Goal: Task Accomplishment & Management: Complete application form

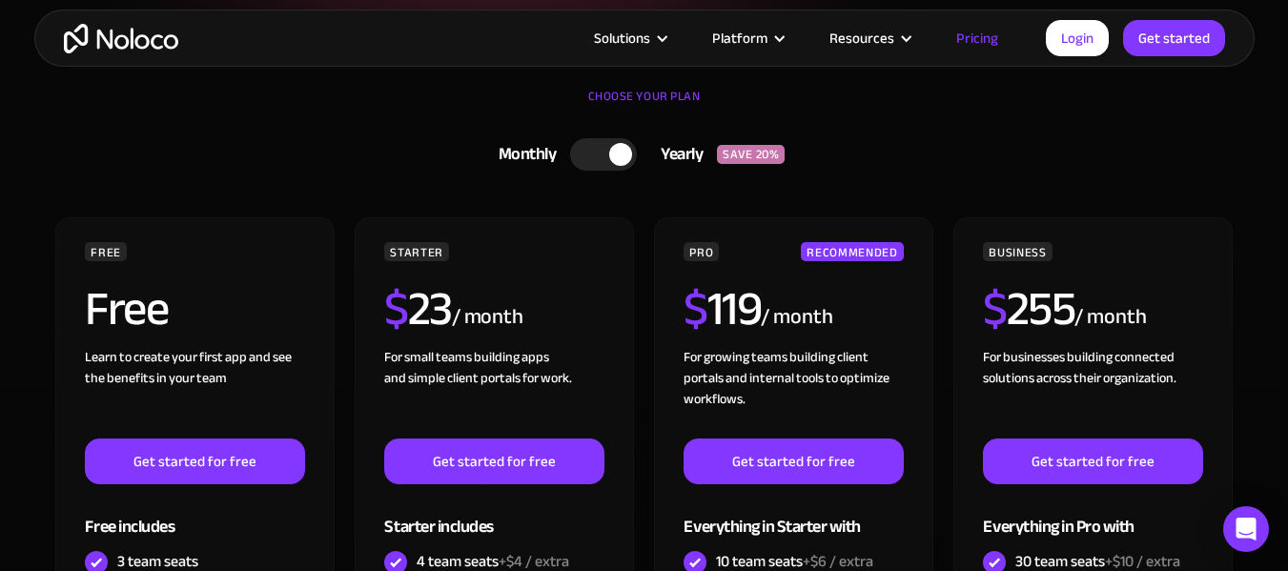
scroll to position [413, 0]
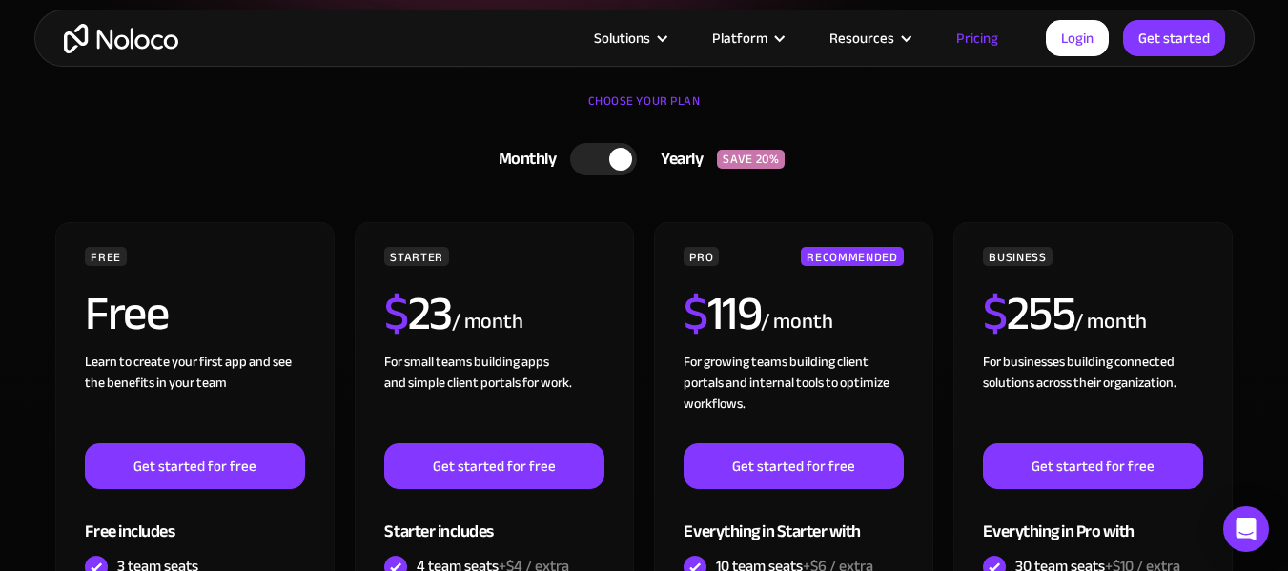
click at [588, 157] on div at bounding box center [603, 159] width 67 height 32
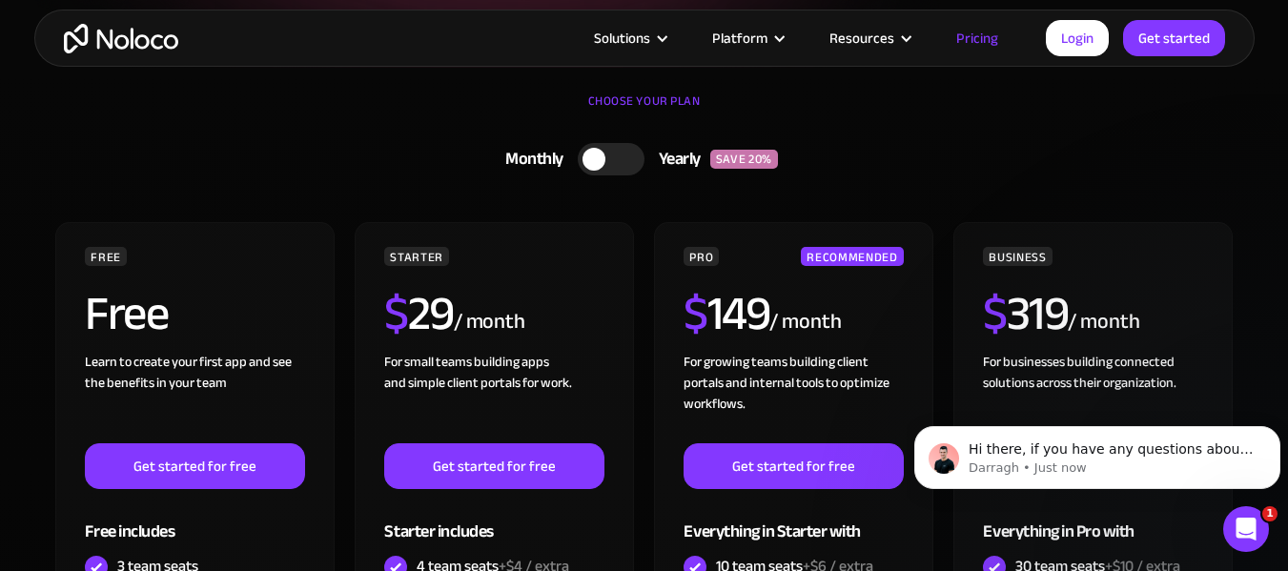
scroll to position [0, 0]
click at [909, 31] on div at bounding box center [906, 38] width 14 height 14
click at [897, 45] on div "Resources" at bounding box center [868, 38] width 127 height 25
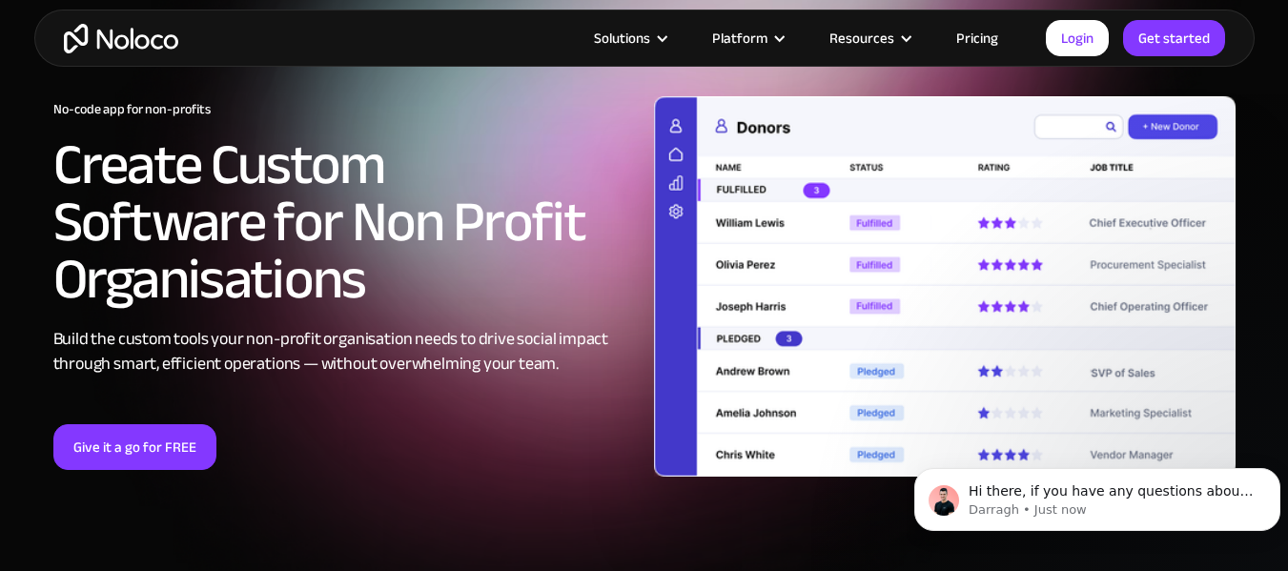
scroll to position [67, 0]
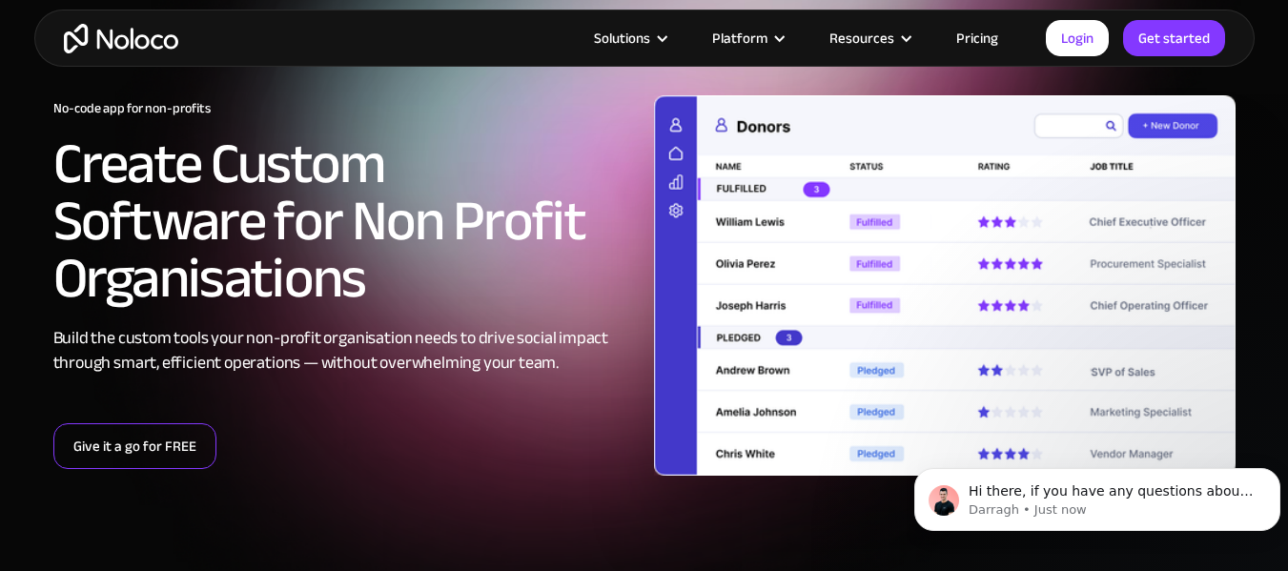
click at [161, 444] on link "Give it a go for FREE" at bounding box center [134, 446] width 163 height 46
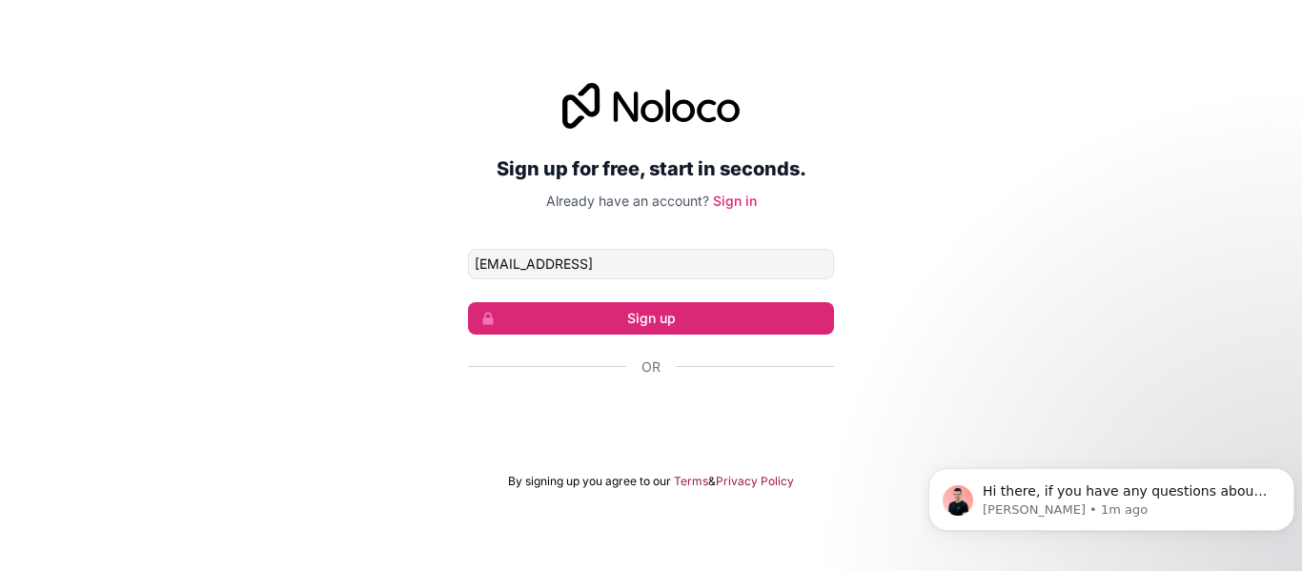
type input "info@lmca308.org"
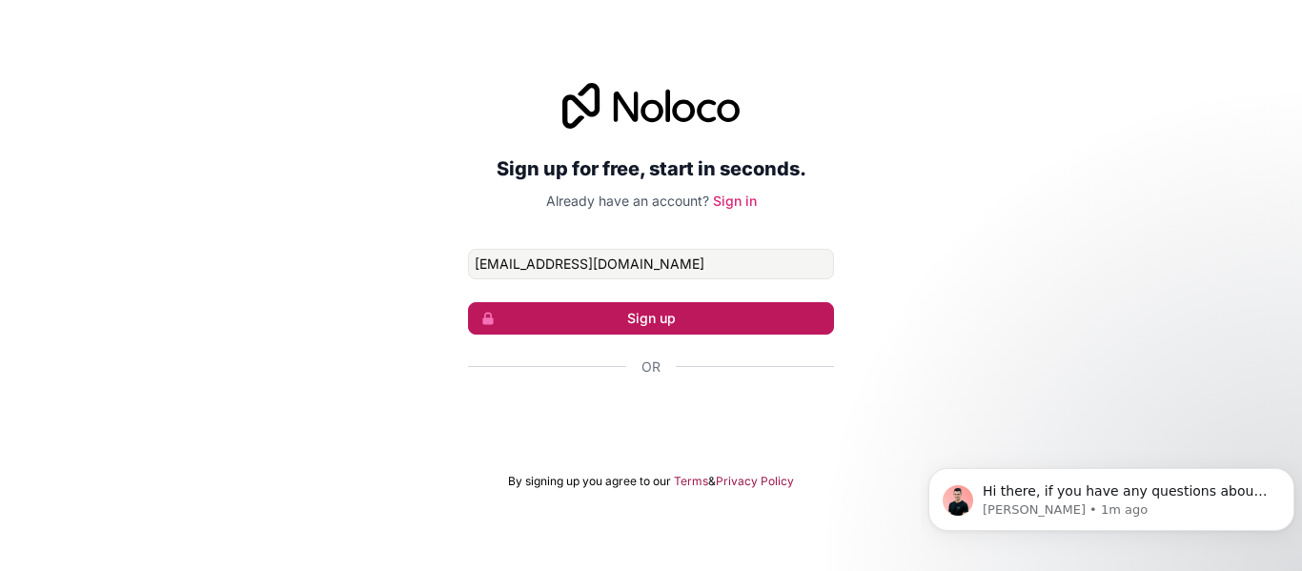
click at [709, 324] on button "Sign up" at bounding box center [651, 318] width 366 height 32
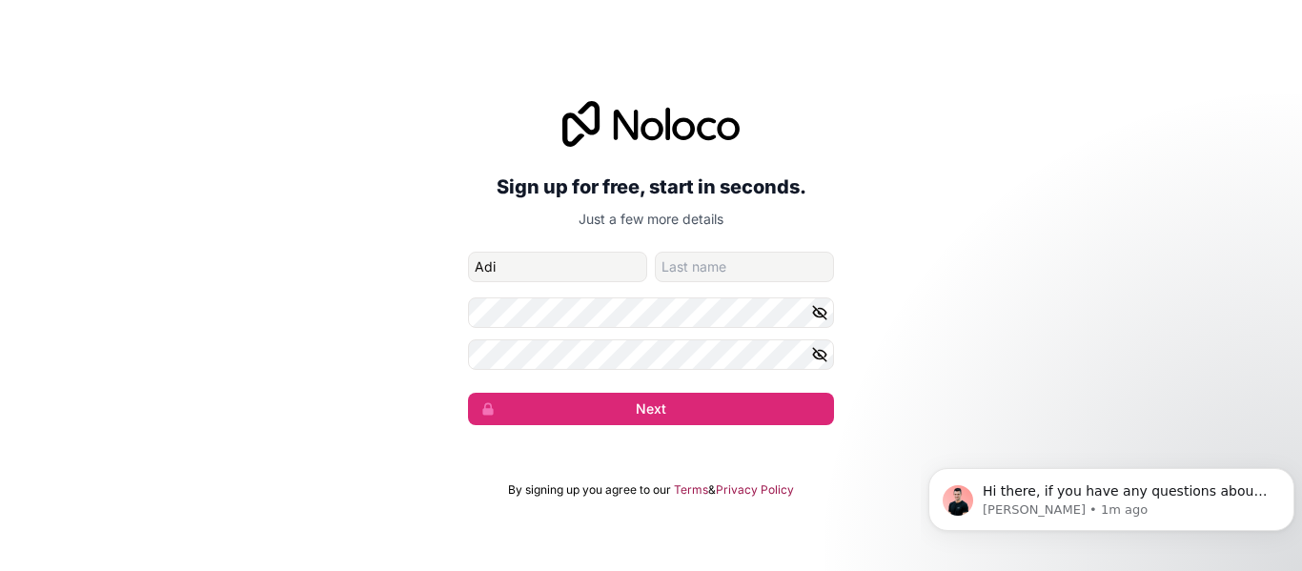
type input "Adi"
click at [752, 271] on input "family-name" at bounding box center [744, 267] width 179 height 31
type input "Fernandez"
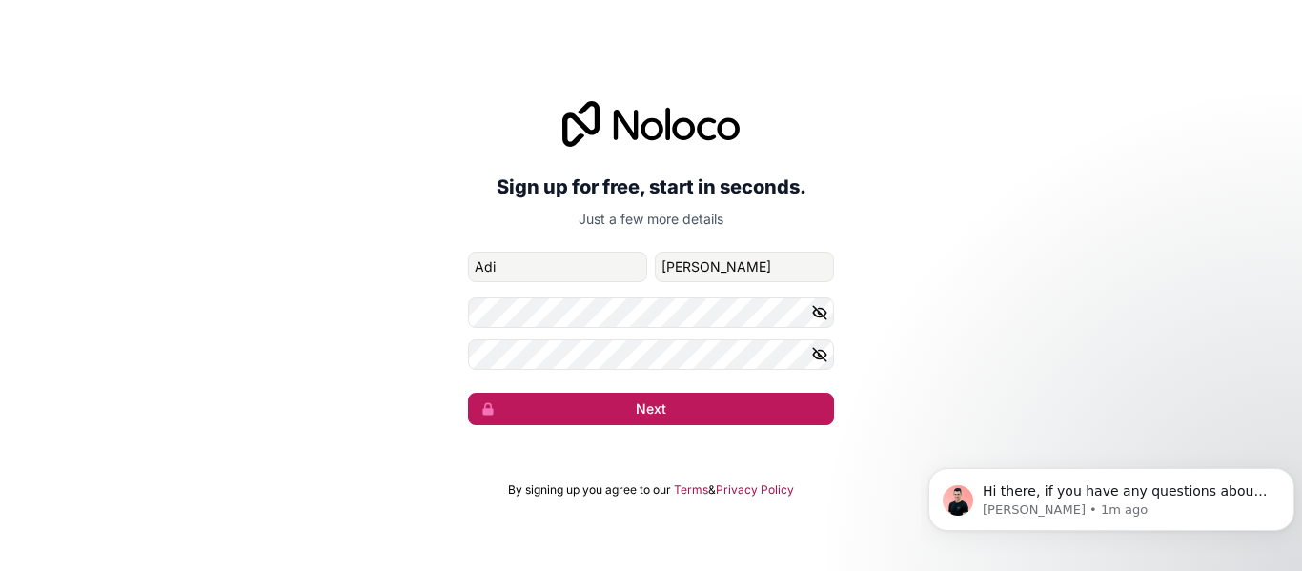
click at [717, 407] on button "Next" at bounding box center [651, 409] width 366 height 32
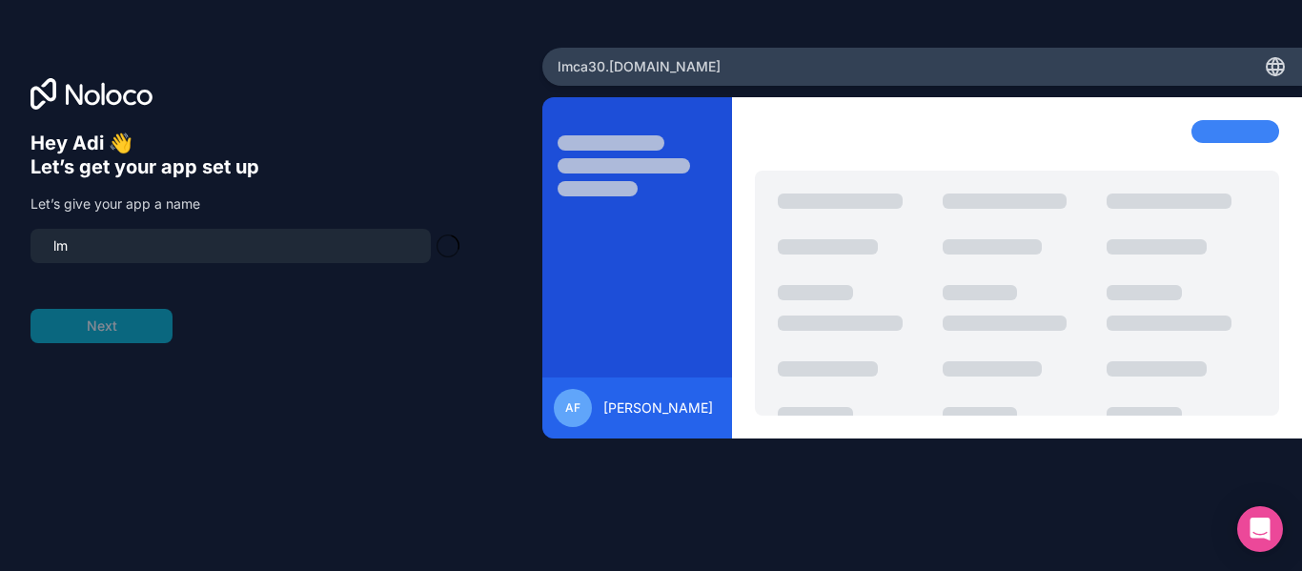
type input "l"
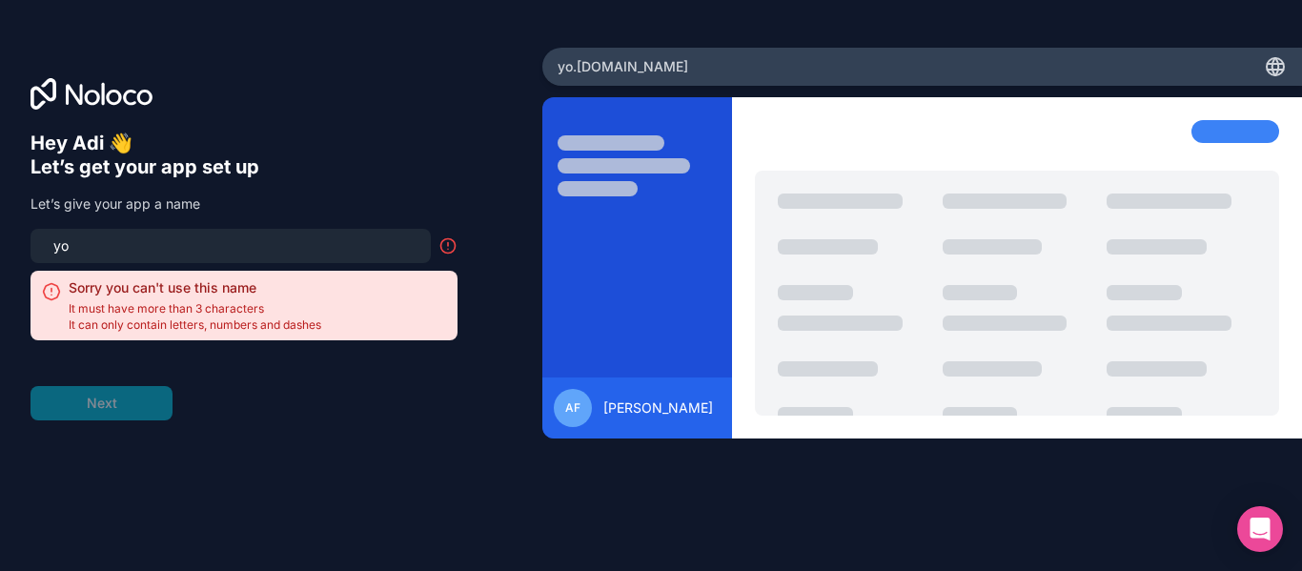
type input "y"
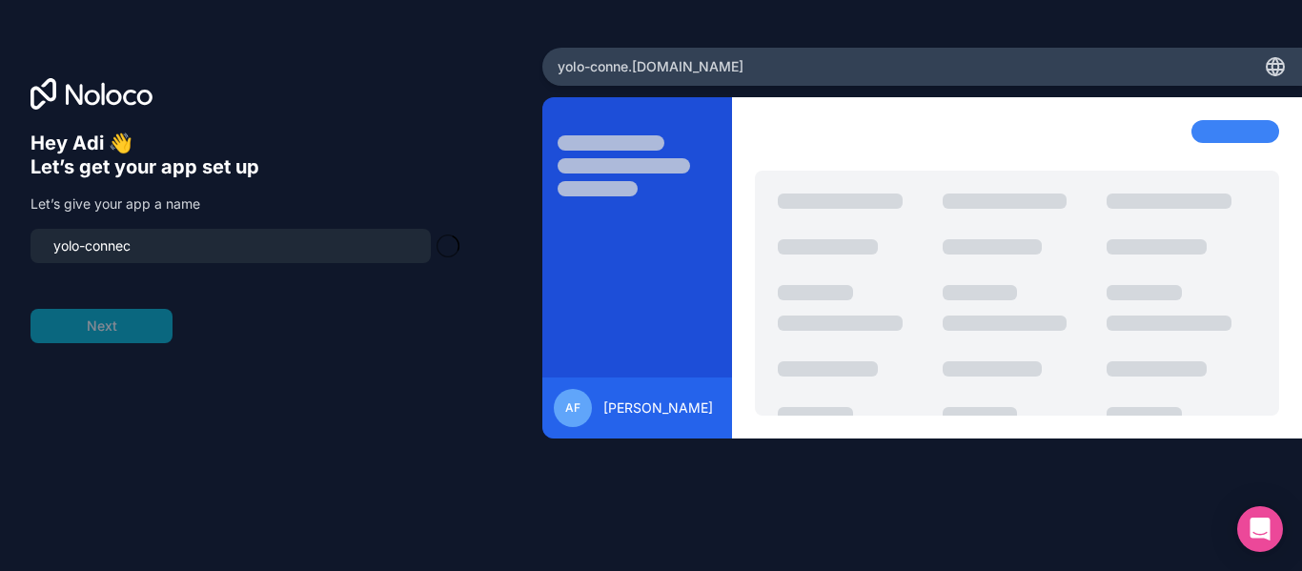
type input "yolo-connect"
click at [101, 317] on button "Next" at bounding box center [102, 326] width 142 height 34
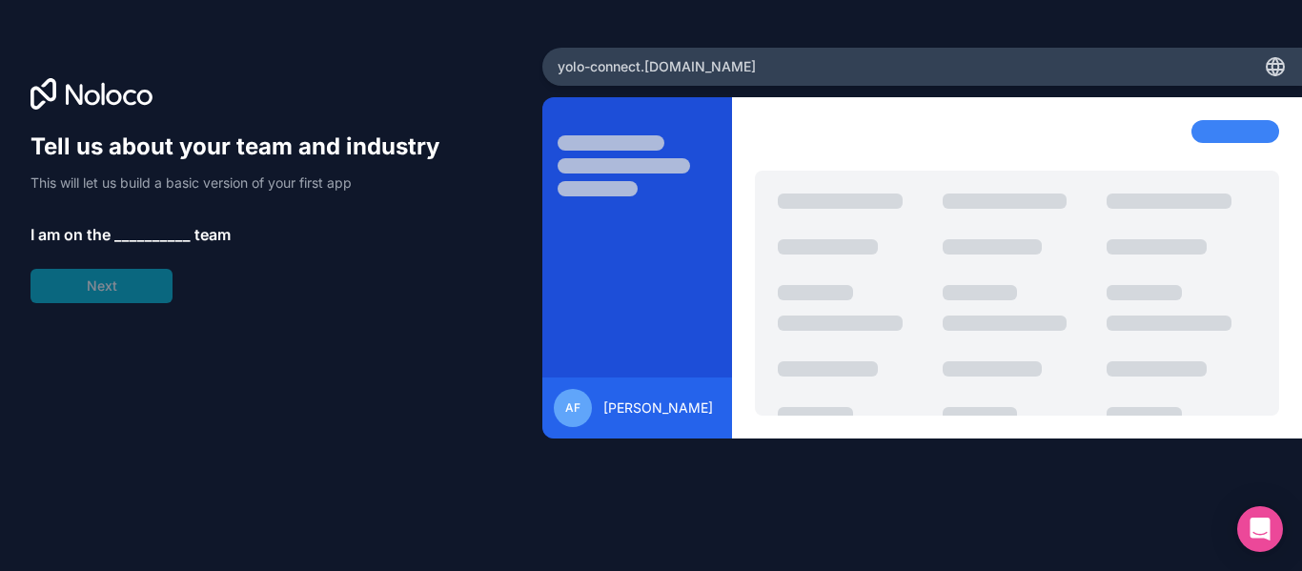
click at [157, 228] on span "__________" at bounding box center [152, 234] width 76 height 23
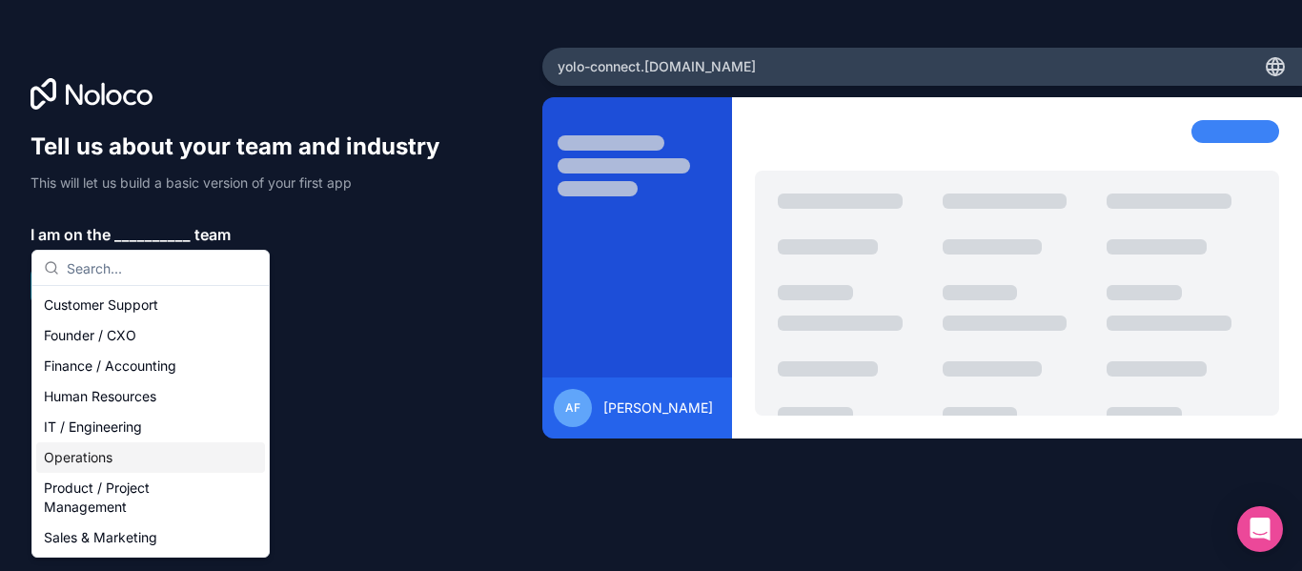
click at [136, 472] on div "Operations" at bounding box center [150, 457] width 229 height 31
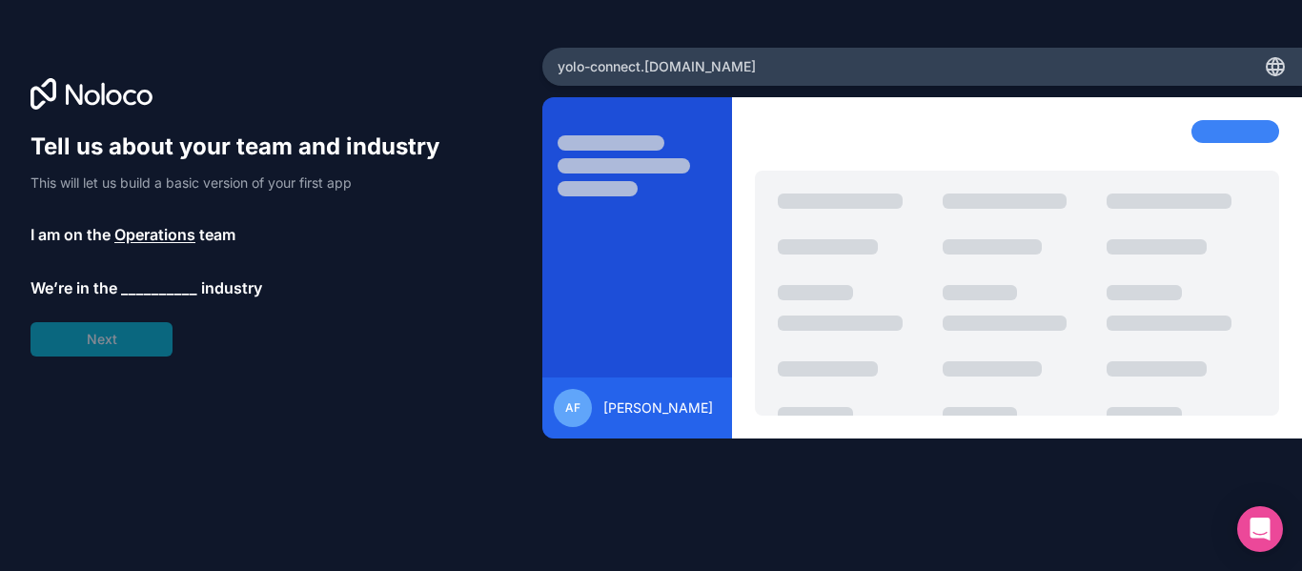
click at [174, 276] on span "__________" at bounding box center [159, 287] width 76 height 23
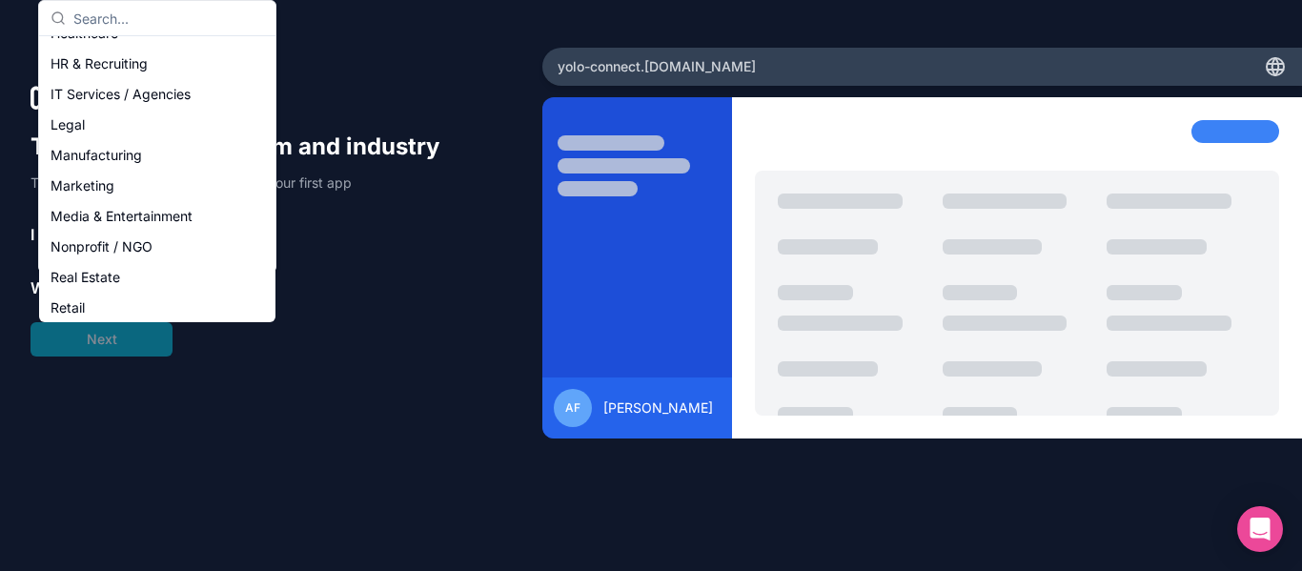
scroll to position [180, 0]
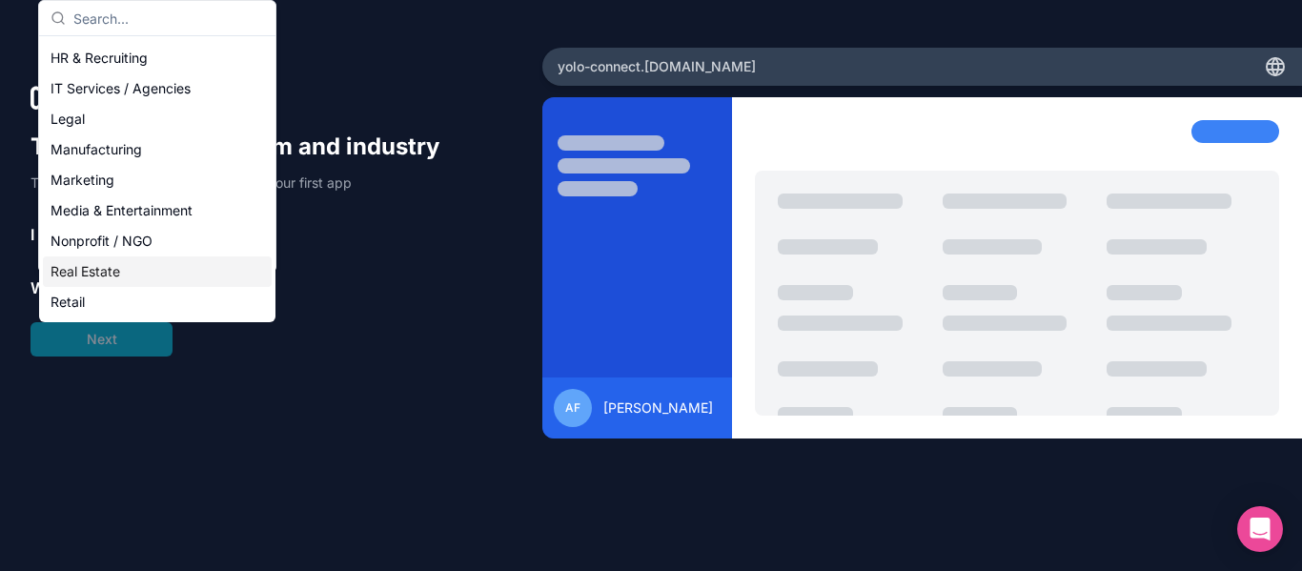
click at [194, 234] on div "Nonprofit / NGO" at bounding box center [157, 241] width 229 height 31
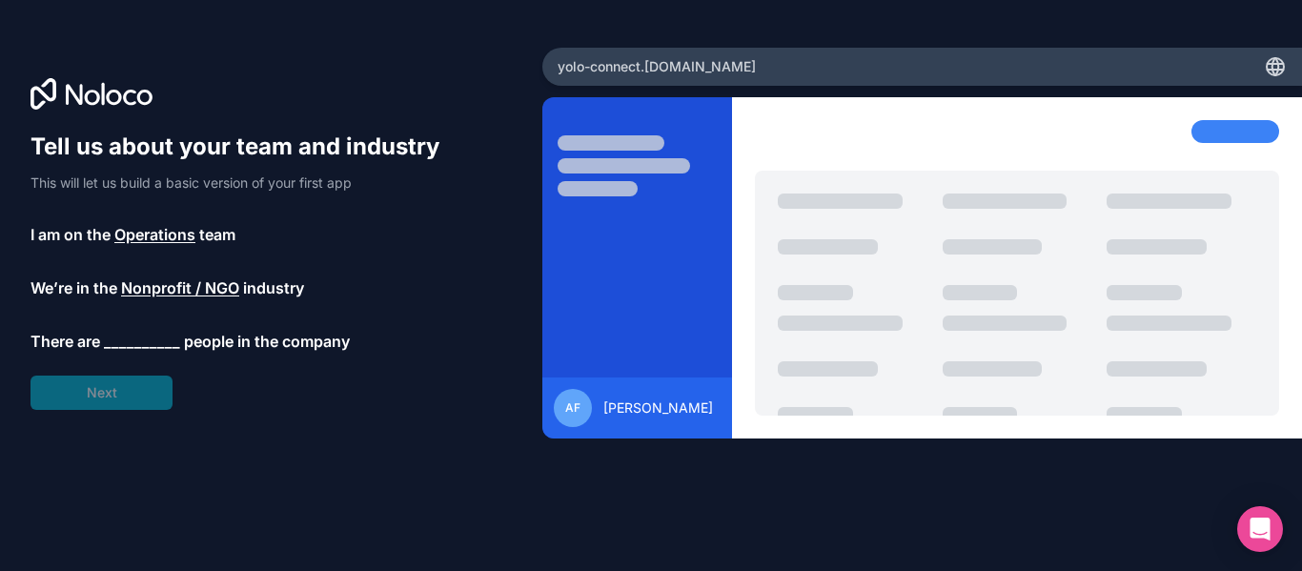
click at [206, 346] on span "people in the company" at bounding box center [267, 341] width 166 height 23
click at [136, 350] on span "__________" at bounding box center [142, 341] width 76 height 23
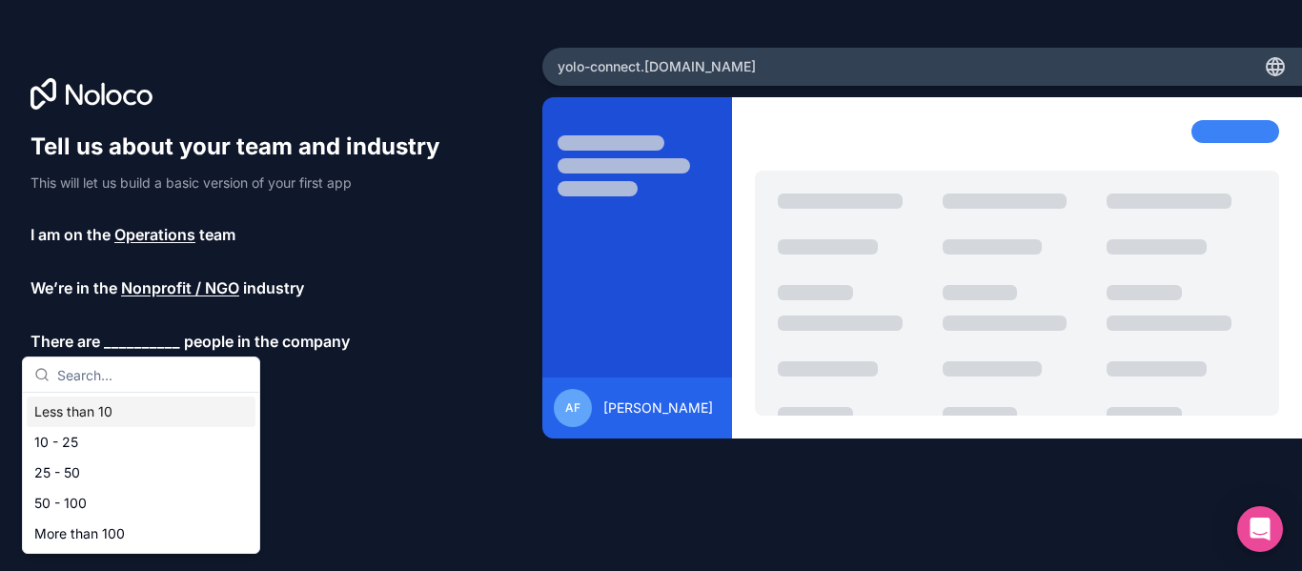
click at [120, 418] on div "Less than 10" at bounding box center [141, 412] width 229 height 31
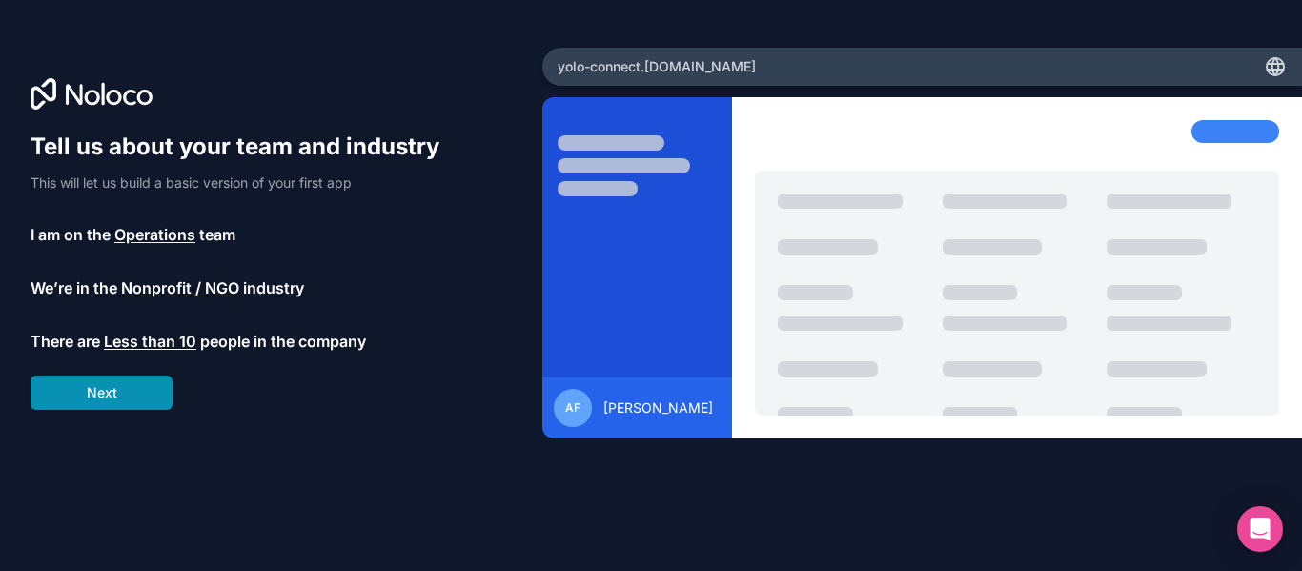
click at [131, 402] on button "Next" at bounding box center [102, 393] width 142 height 34
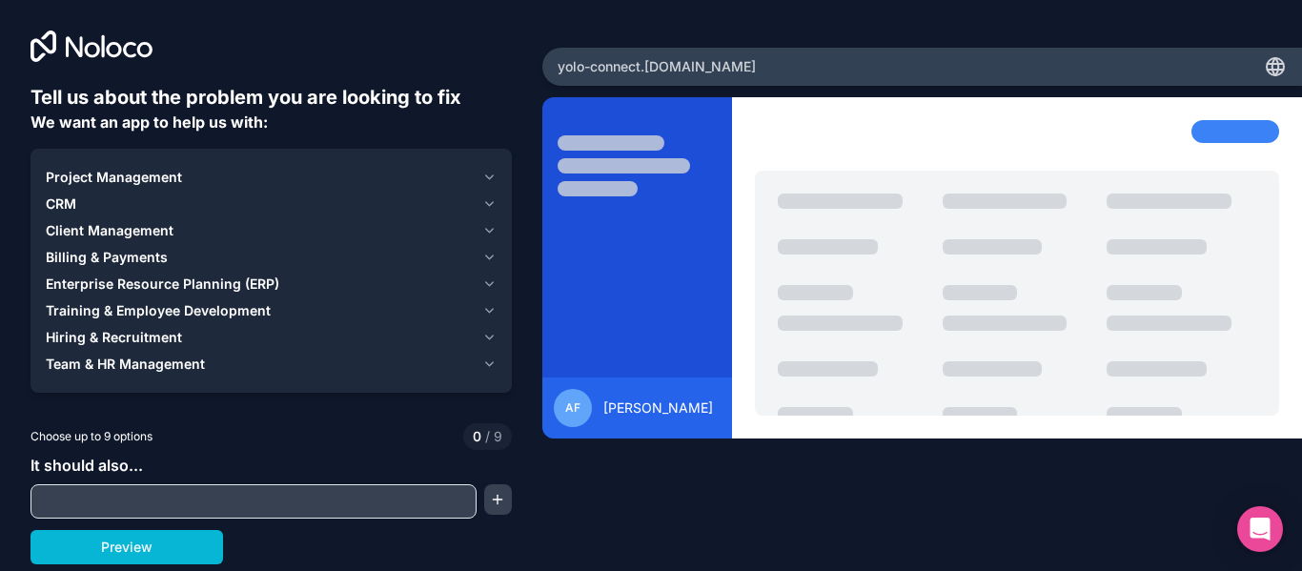
click at [155, 501] on input "text" at bounding box center [253, 501] width 437 height 27
click at [279, 178] on div "Project Management" at bounding box center [260, 177] width 429 height 19
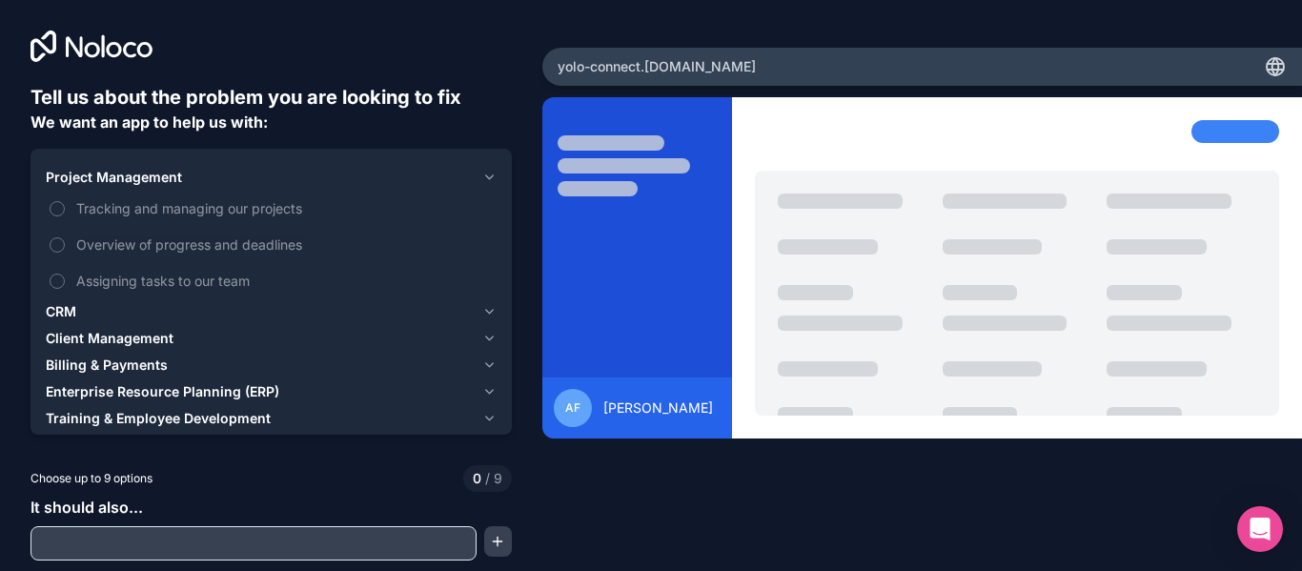
click at [184, 169] on div "Project Management" at bounding box center [260, 177] width 429 height 19
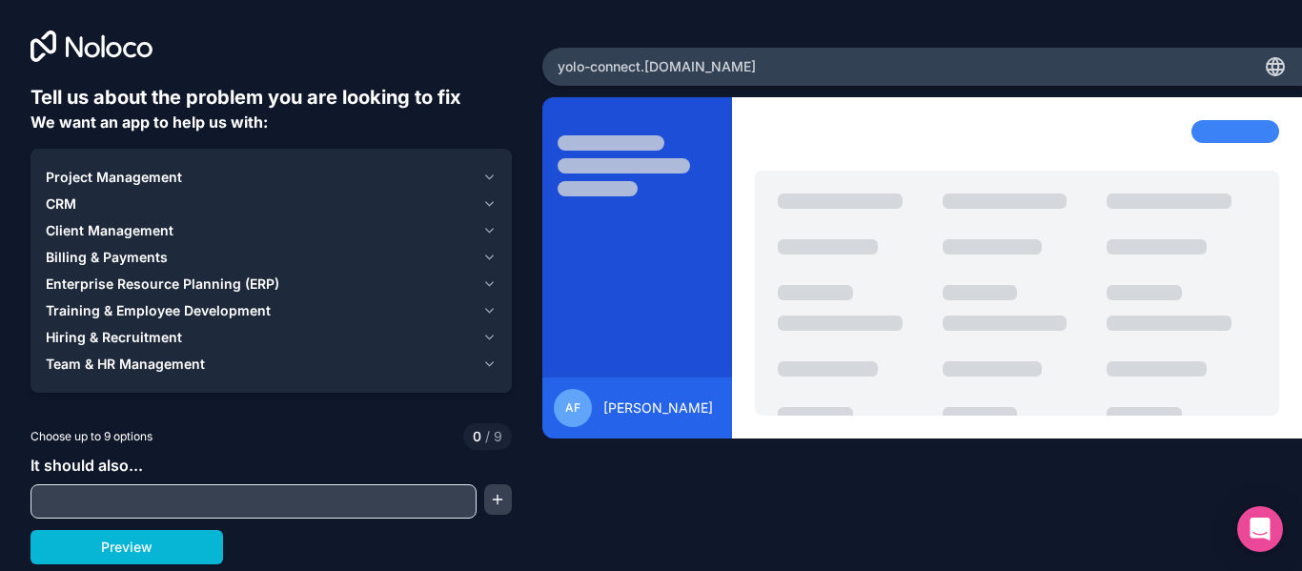
click at [318, 168] on div "Project Management" at bounding box center [260, 177] width 429 height 19
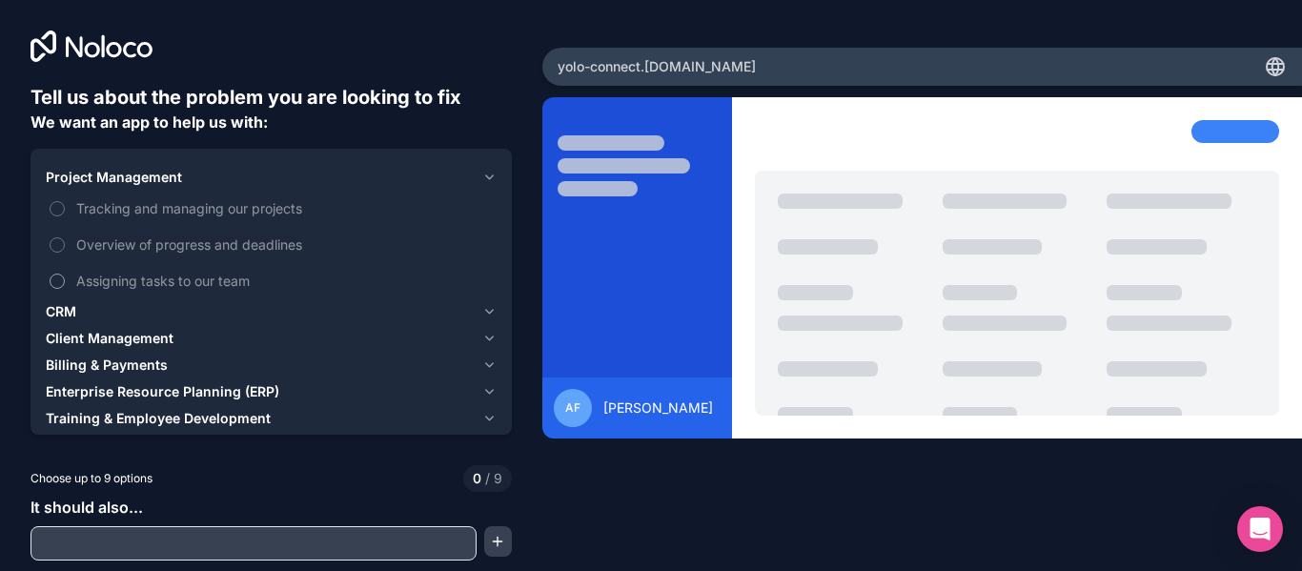
click at [214, 283] on span "Assigning tasks to our team" at bounding box center [284, 281] width 417 height 20
click at [65, 283] on button "Assigning tasks to our team" at bounding box center [57, 281] width 15 height 15
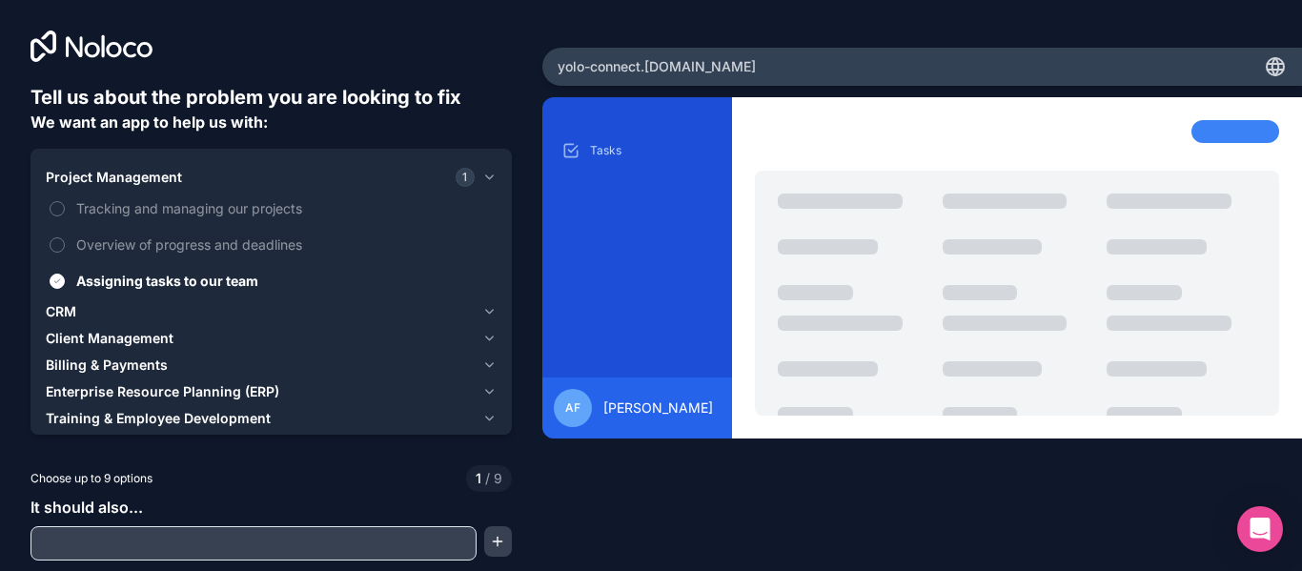
click at [185, 342] on div "Client Management" at bounding box center [260, 338] width 429 height 19
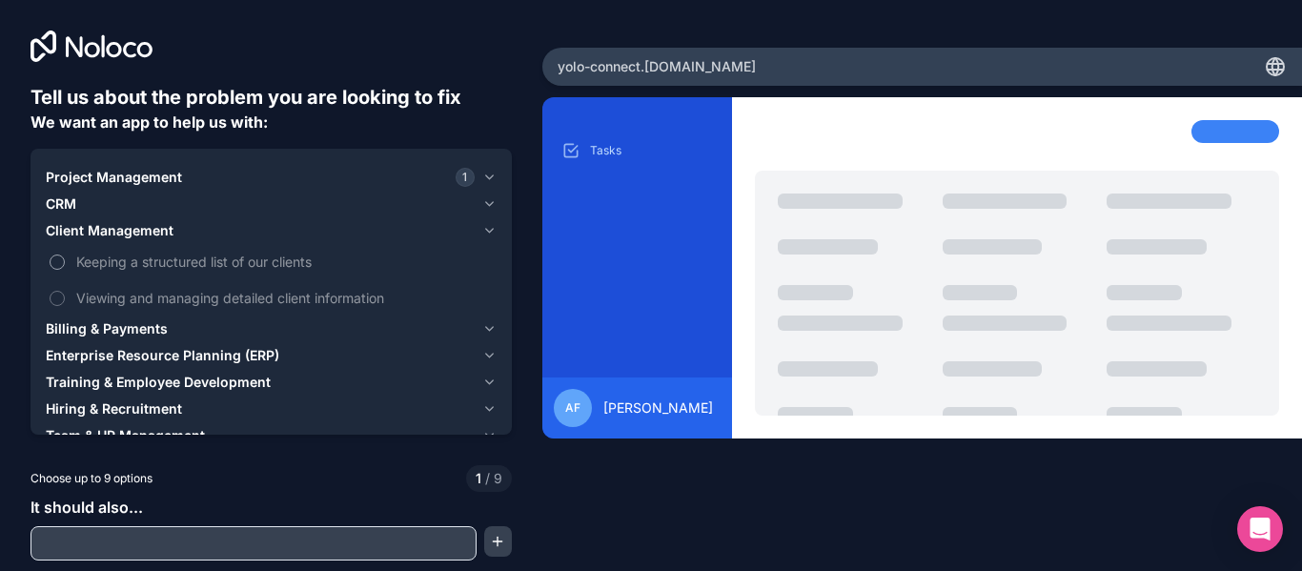
click at [246, 259] on span "Keeping a structured list of our clients" at bounding box center [284, 262] width 417 height 20
click at [65, 259] on button "Keeping a structured list of our clients" at bounding box center [57, 262] width 15 height 15
click at [219, 304] on span "Viewing and managing detailed client information" at bounding box center [284, 298] width 417 height 20
click at [65, 304] on button "Viewing and managing detailed client information" at bounding box center [57, 298] width 15 height 15
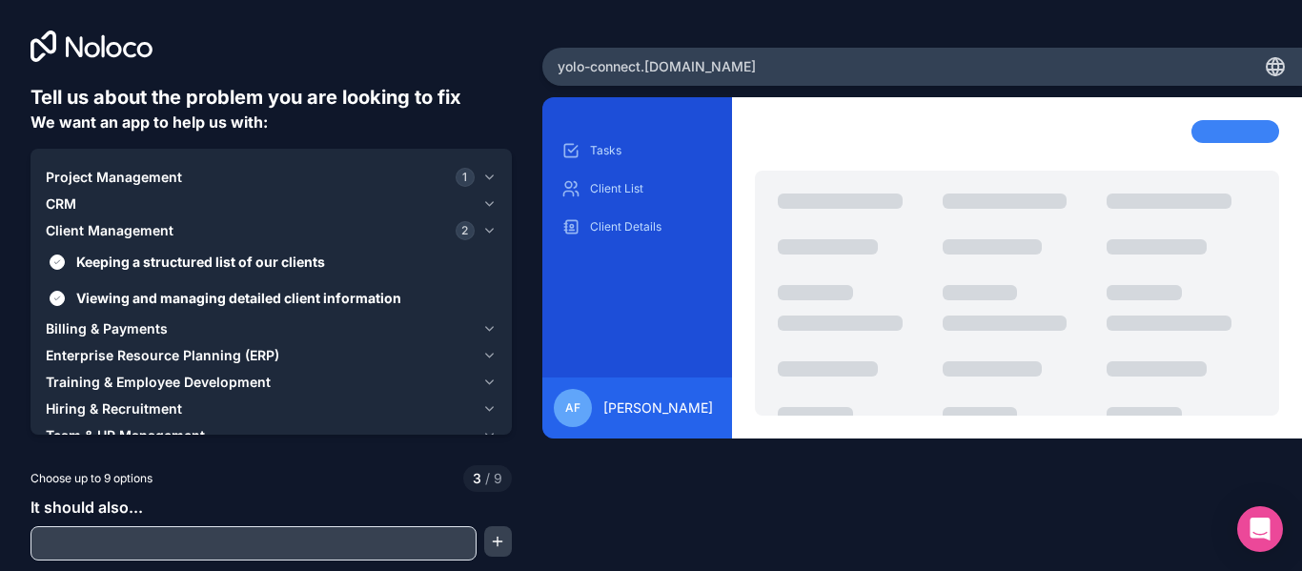
click at [197, 332] on div "Billing & Payments" at bounding box center [260, 328] width 429 height 19
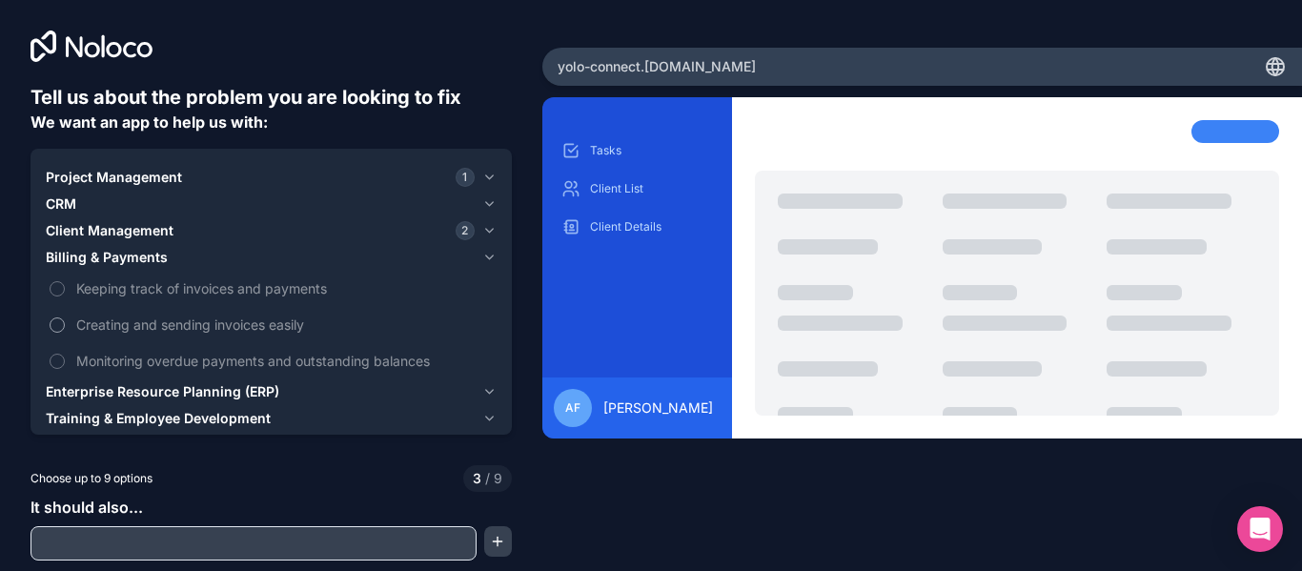
click at [217, 326] on span "Creating and sending invoices easily" at bounding box center [284, 325] width 417 height 20
click at [65, 326] on button "Creating and sending invoices easily" at bounding box center [57, 324] width 15 height 15
click at [228, 285] on span "Keeping track of invoices and payments" at bounding box center [284, 288] width 417 height 20
click at [65, 285] on button "Keeping track of invoices and payments" at bounding box center [57, 288] width 15 height 15
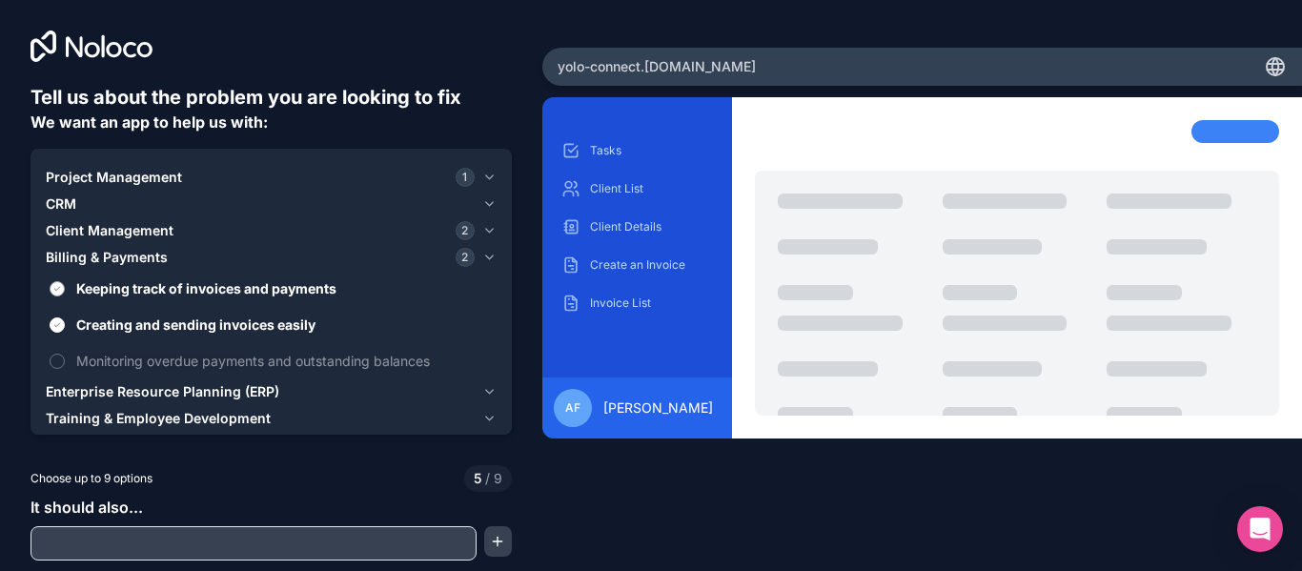
scroll to position [35, 0]
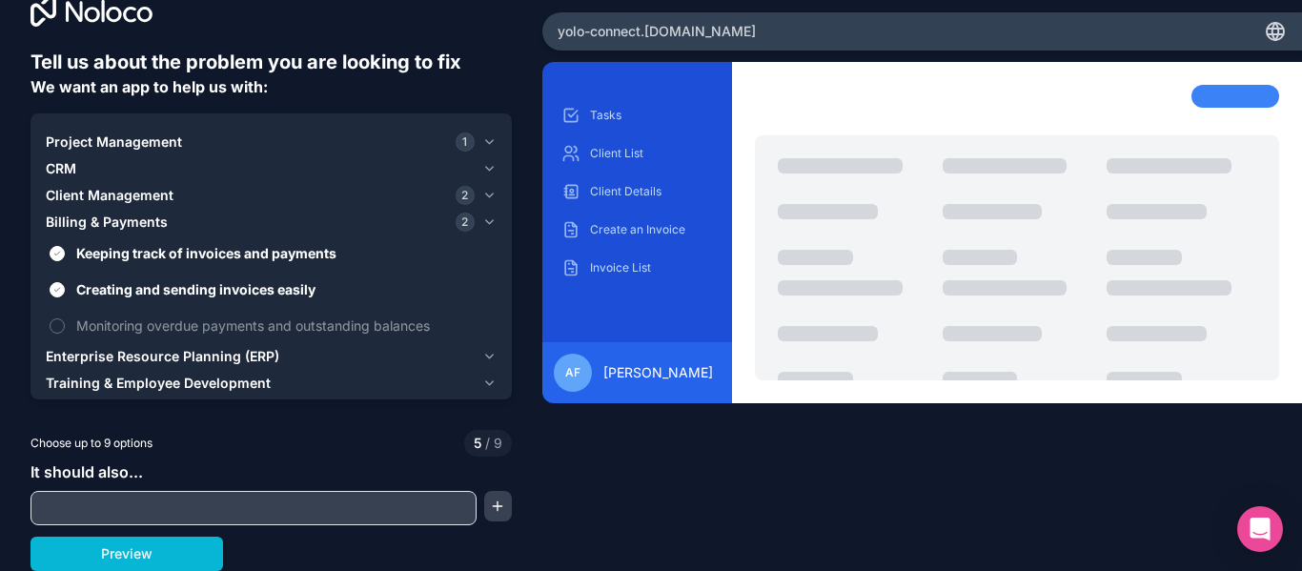
click at [212, 387] on span "Training & Employee Development" at bounding box center [158, 383] width 225 height 19
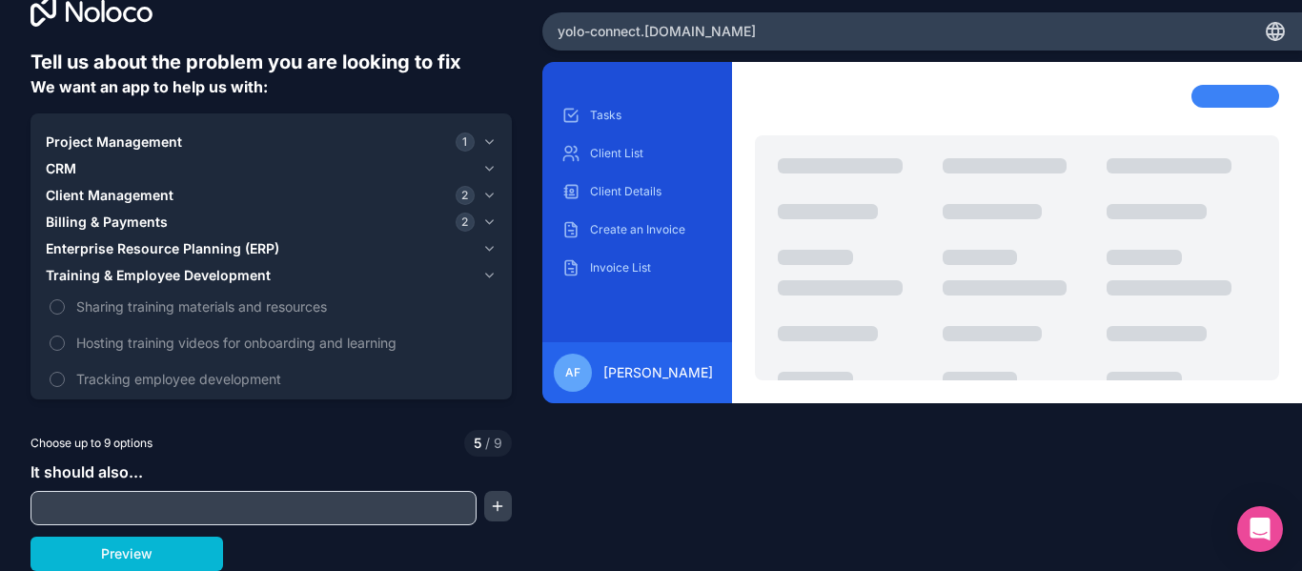
scroll to position [0, 0]
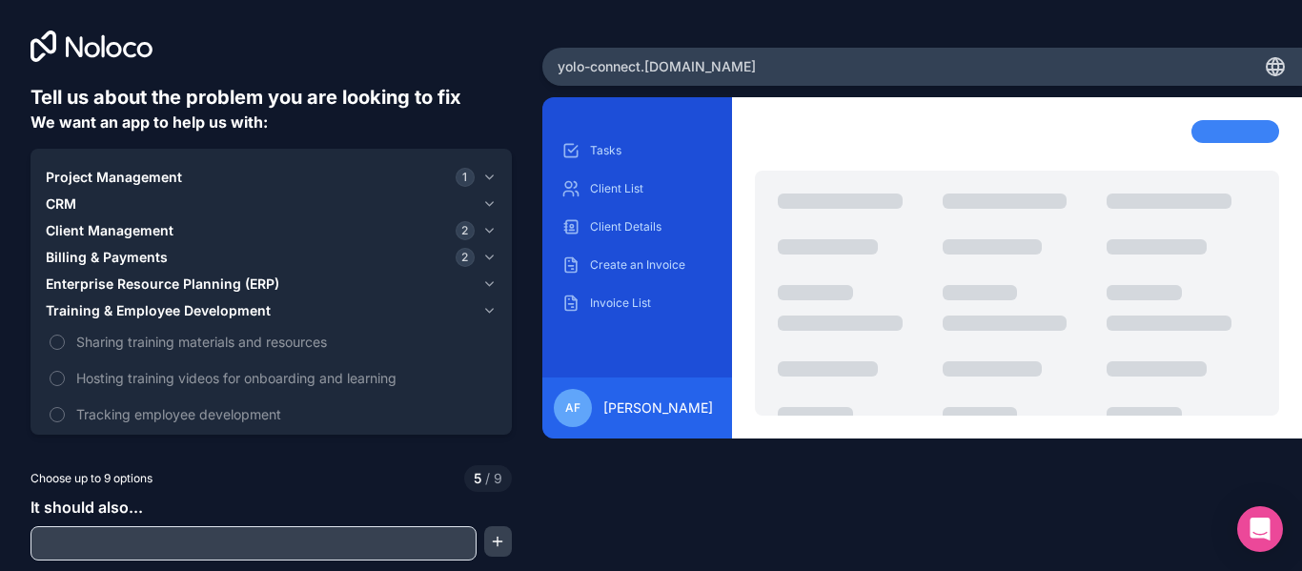
click at [284, 211] on div "CRM" at bounding box center [260, 203] width 429 height 19
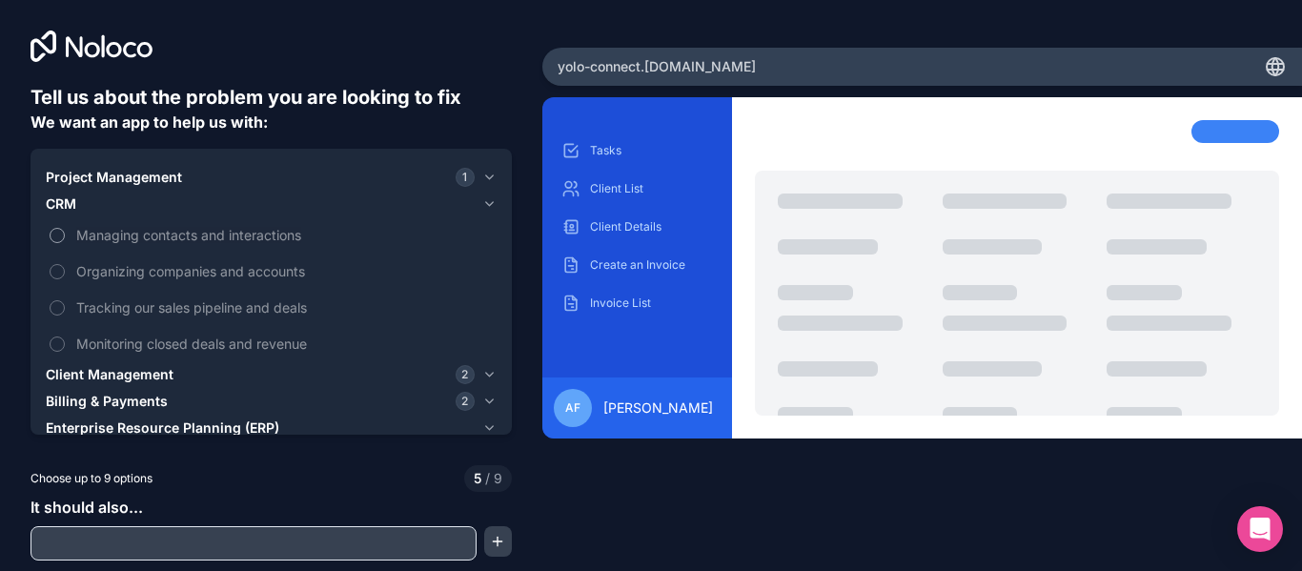
click at [266, 241] on span "Managing contacts and interactions" at bounding box center [284, 235] width 417 height 20
click at [65, 241] on button "Managing contacts and interactions" at bounding box center [57, 235] width 15 height 15
click at [308, 179] on div "Project Management 1" at bounding box center [260, 177] width 429 height 19
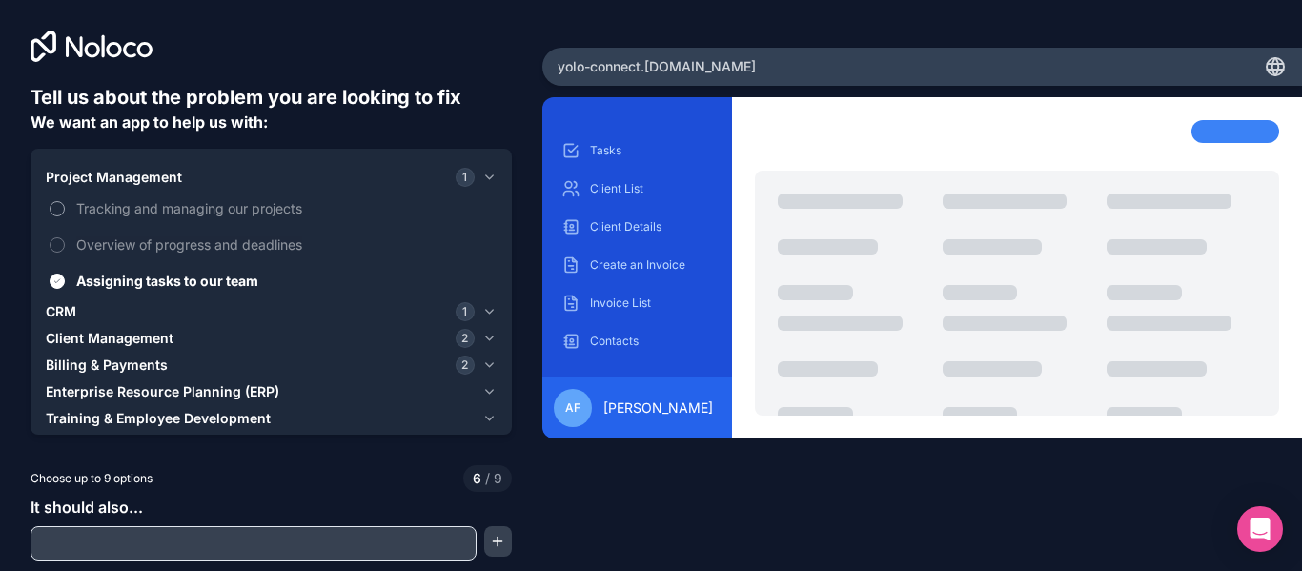
click at [293, 205] on span "Tracking and managing our projects" at bounding box center [284, 208] width 417 height 20
click at [65, 205] on button "Tracking and managing our projects" at bounding box center [57, 208] width 15 height 15
click at [263, 248] on span "Overview of progress and deadlines" at bounding box center [284, 244] width 417 height 20
click at [65, 248] on button "Overview of progress and deadlines" at bounding box center [57, 244] width 15 height 15
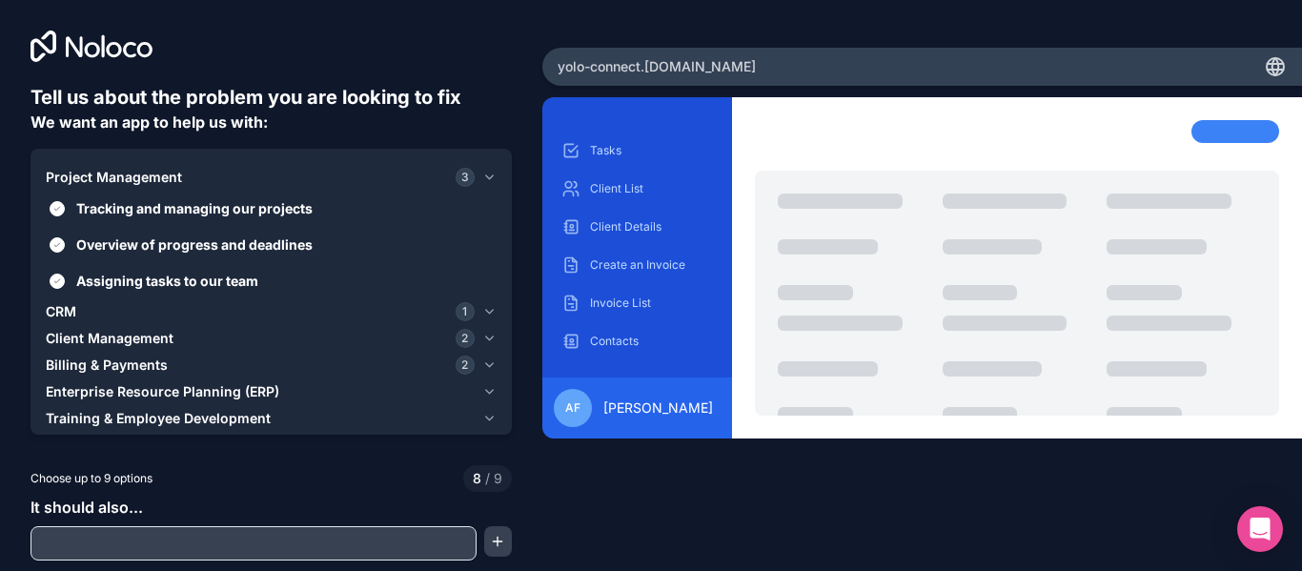
click at [201, 342] on div "Client Management 2" at bounding box center [260, 338] width 429 height 19
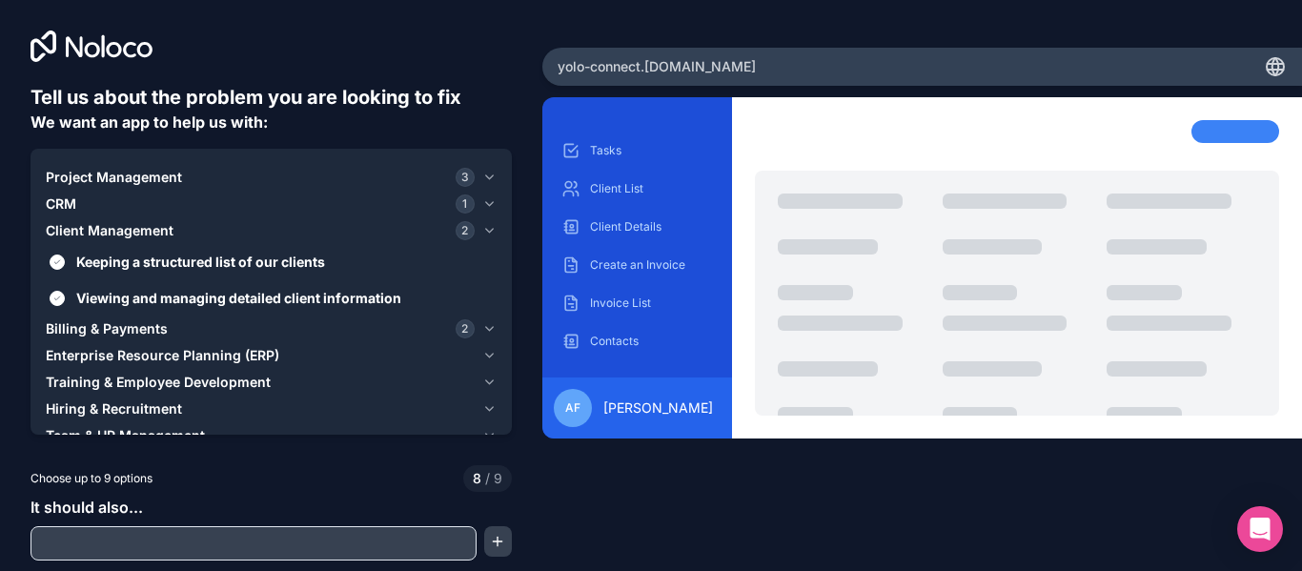
click at [275, 213] on div "CRM 1" at bounding box center [260, 203] width 429 height 19
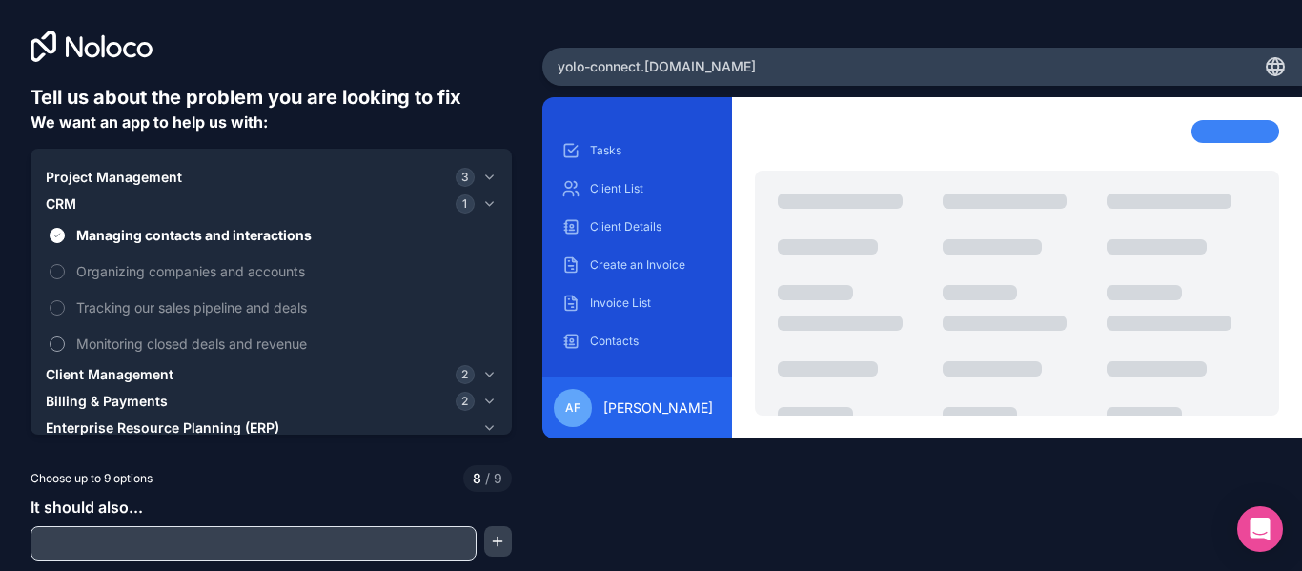
click at [218, 356] on label "Monitoring closed deals and revenue" at bounding box center [271, 343] width 451 height 35
click at [65, 352] on button "Monitoring closed deals and revenue" at bounding box center [57, 343] width 15 height 15
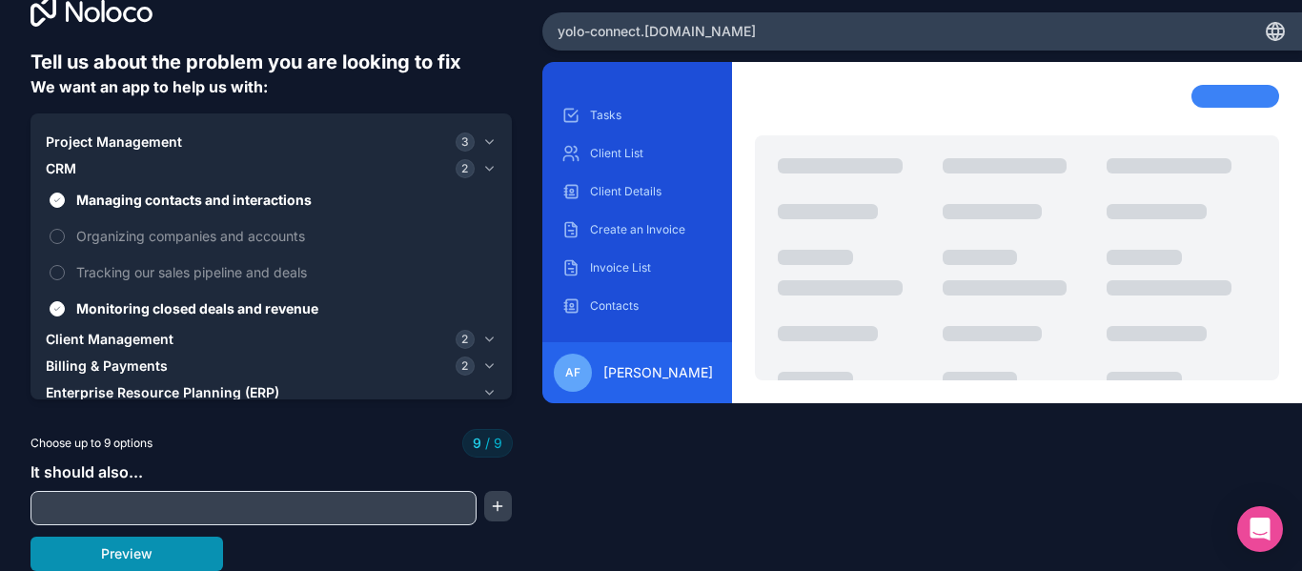
click at [131, 549] on button "Preview" at bounding box center [127, 554] width 193 height 34
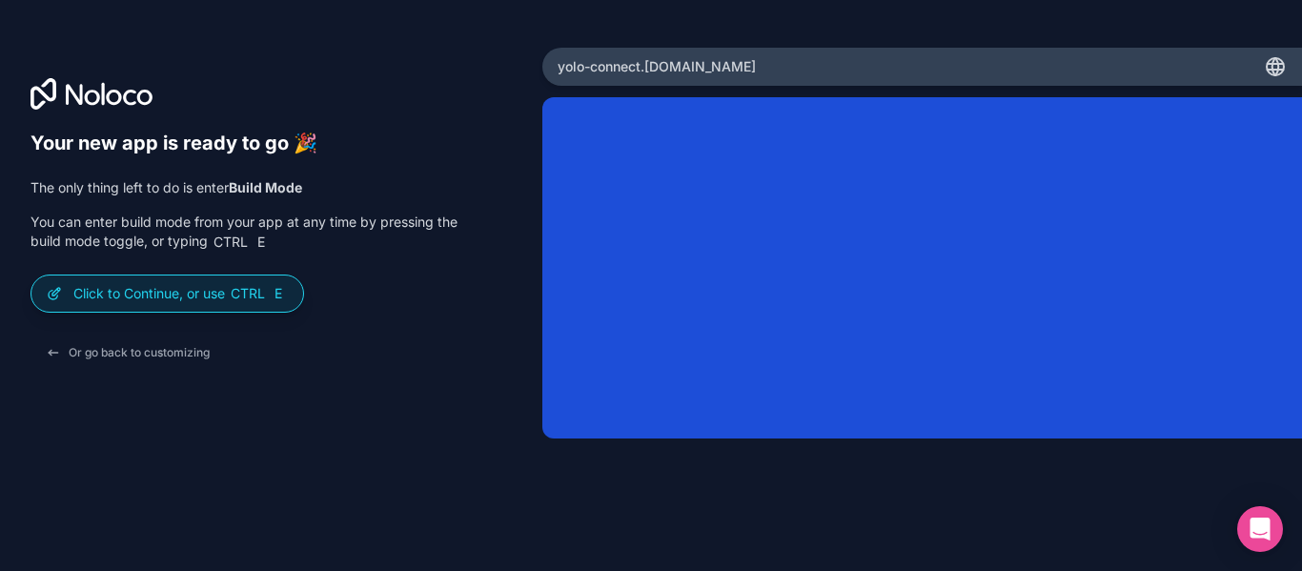
click at [599, 51] on div "yolo-connect .noloco.co" at bounding box center [922, 67] width 760 height 38
click at [60, 352] on button "Or go back to customizing" at bounding box center [128, 353] width 194 height 34
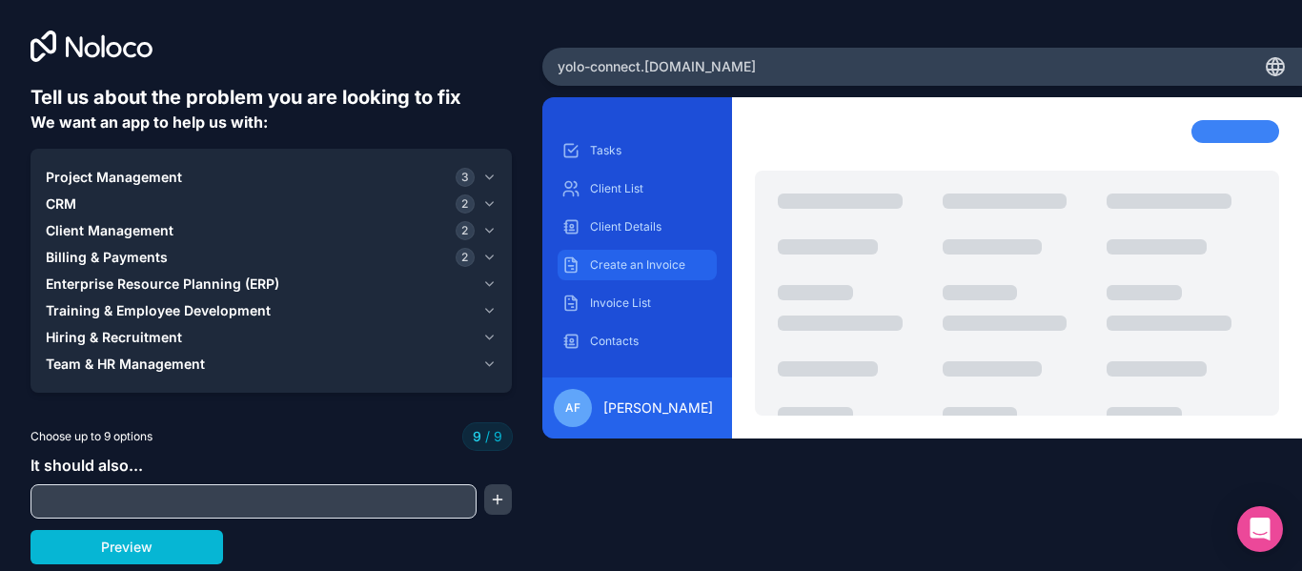
click at [663, 276] on div "Create an Invoice" at bounding box center [637, 265] width 159 height 31
click at [652, 184] on p "Client List" at bounding box center [651, 188] width 123 height 15
click at [660, 184] on p "Client List" at bounding box center [651, 188] width 123 height 15
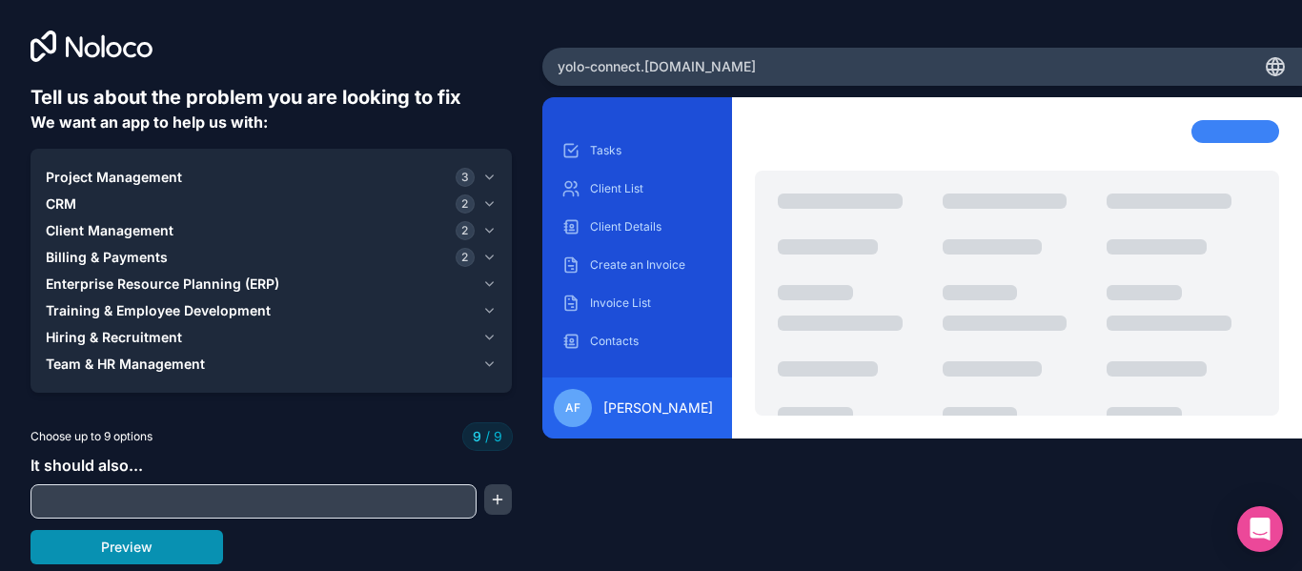
click at [160, 541] on button "Preview" at bounding box center [127, 547] width 193 height 34
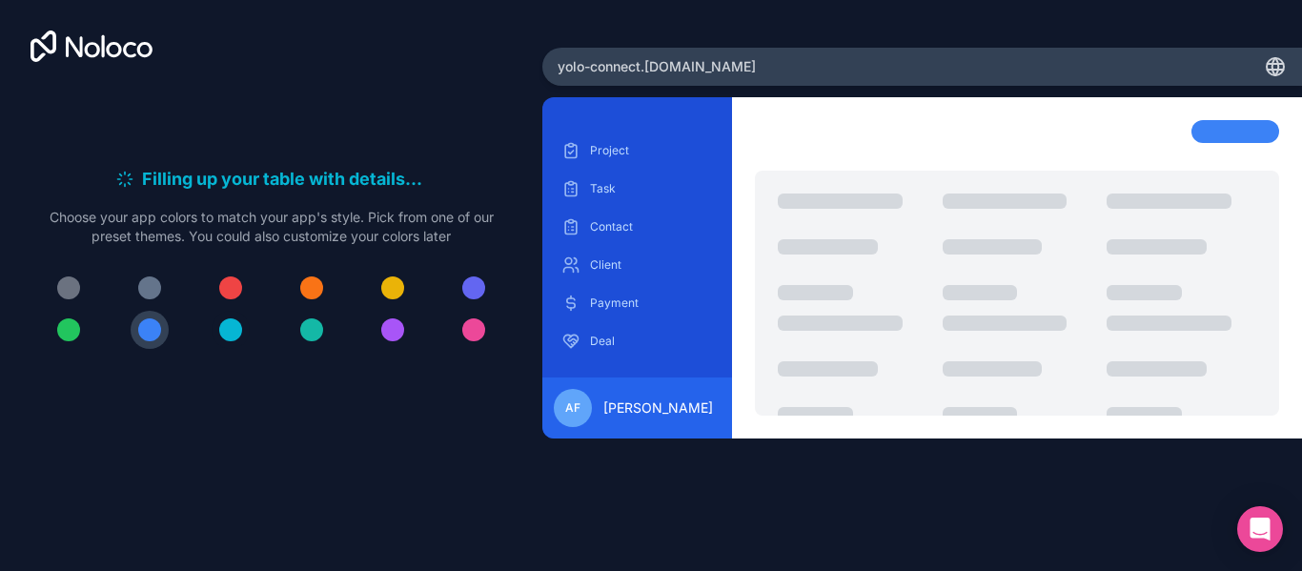
click at [234, 338] on div at bounding box center [230, 329] width 23 height 23
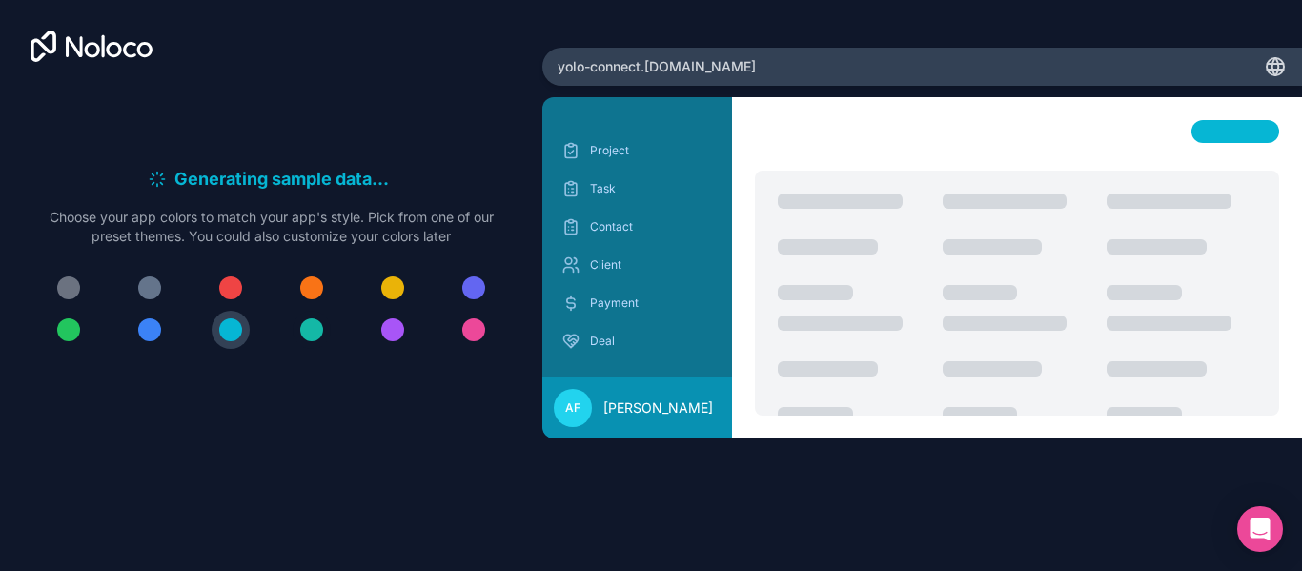
click at [316, 322] on div at bounding box center [311, 329] width 23 height 23
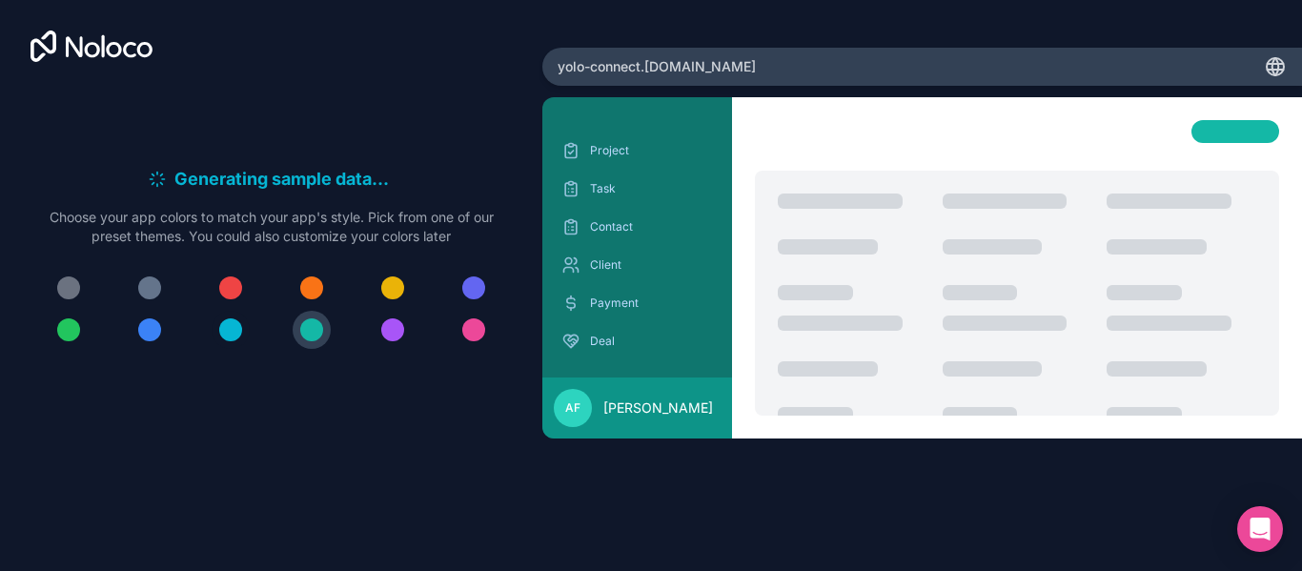
click at [250, 330] on button at bounding box center [231, 330] width 38 height 38
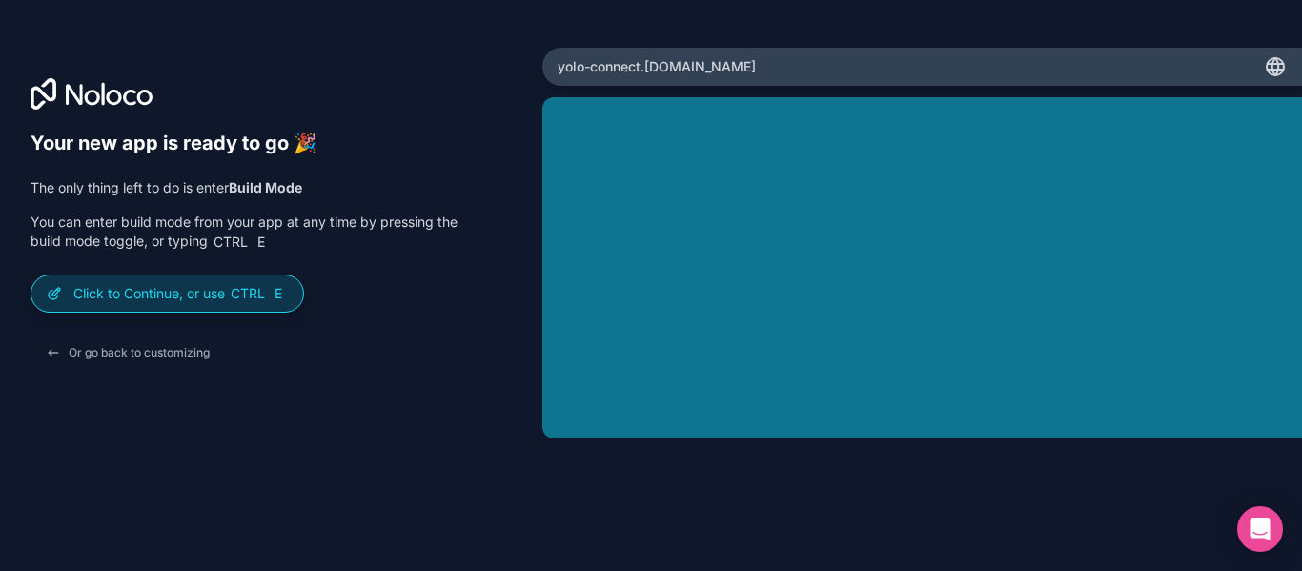
click at [215, 285] on p "Click to Continue, or use Ctrl E" at bounding box center [180, 293] width 214 height 19
